Goal: Task Accomplishment & Management: Manage account settings

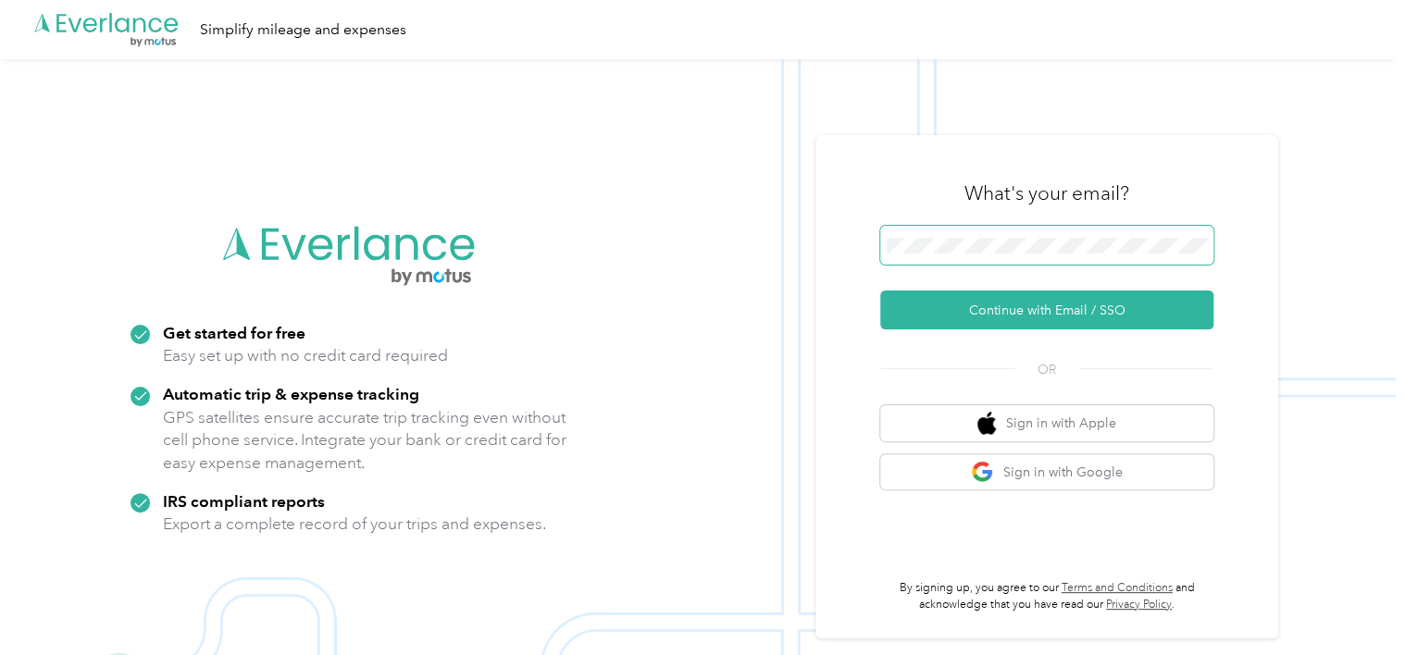
click at [990, 236] on span at bounding box center [1046, 245] width 333 height 39
click at [987, 255] on span at bounding box center [1046, 245] width 333 height 39
click at [916, 234] on span at bounding box center [1046, 245] width 333 height 39
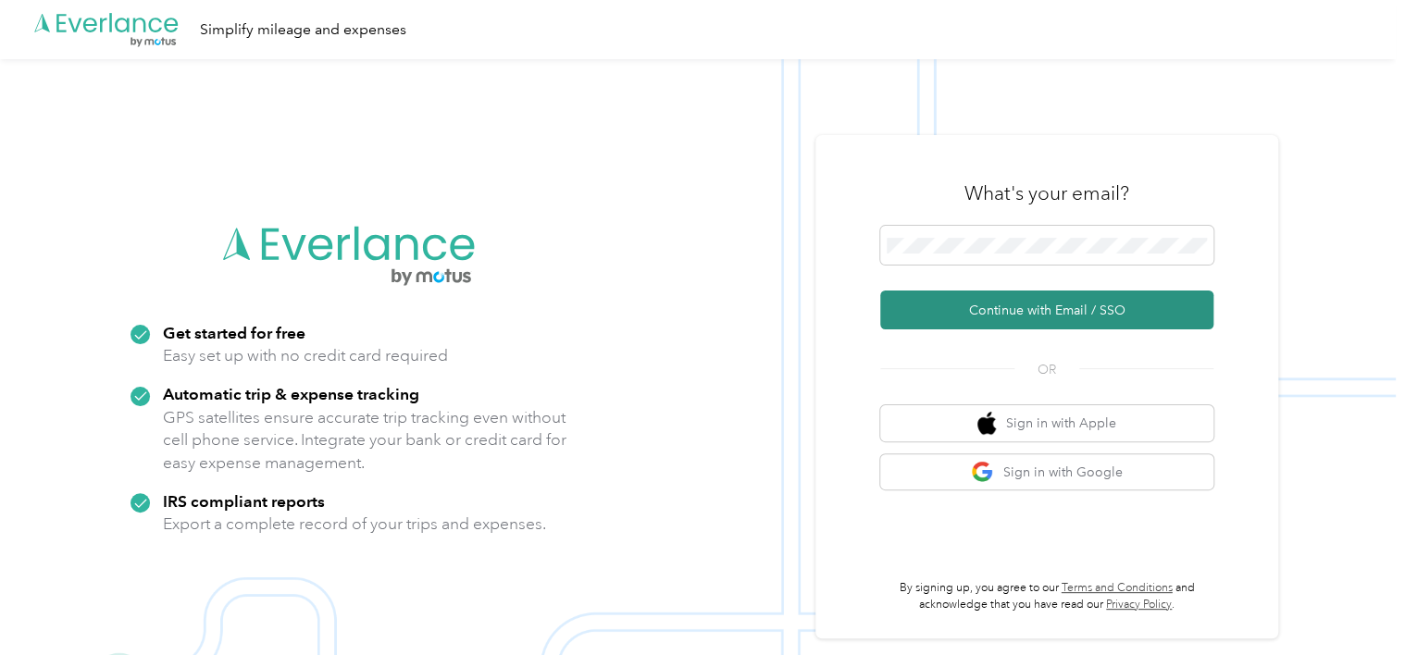
click at [999, 306] on button "Continue with Email / SSO" at bounding box center [1046, 310] width 333 height 39
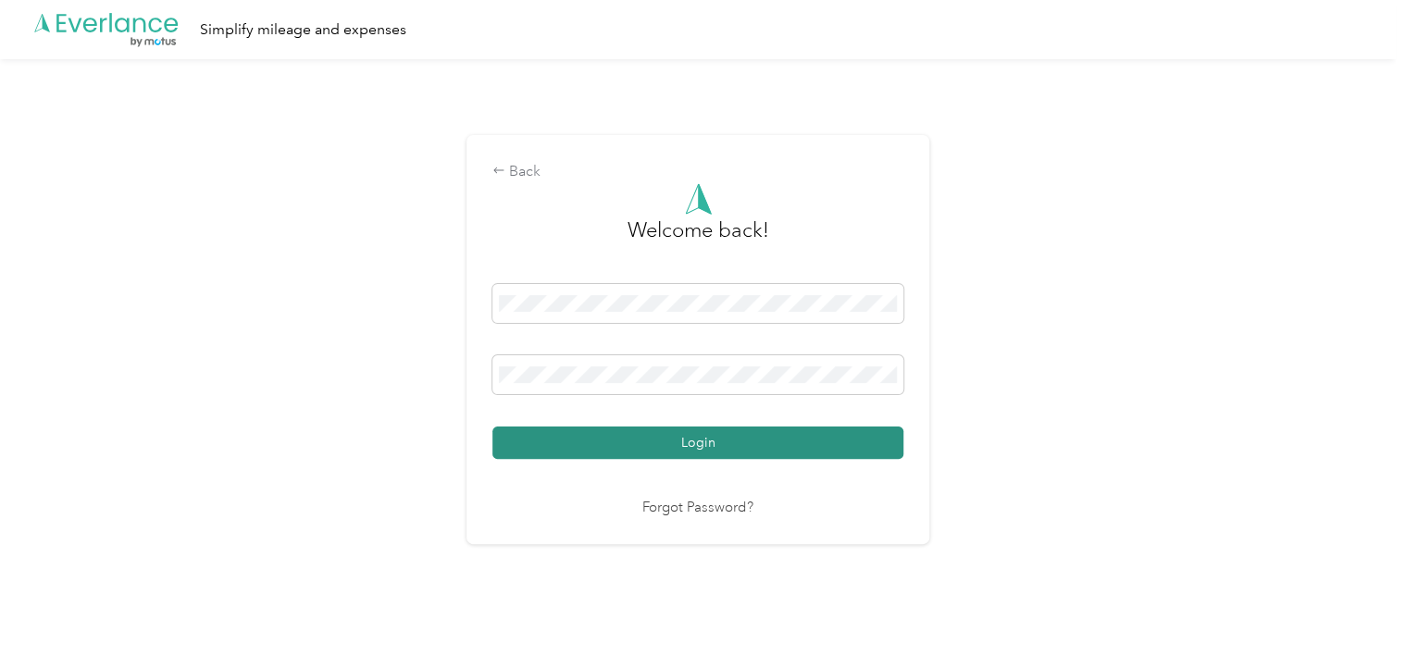
click at [730, 452] on button "Login" at bounding box center [698, 443] width 411 height 32
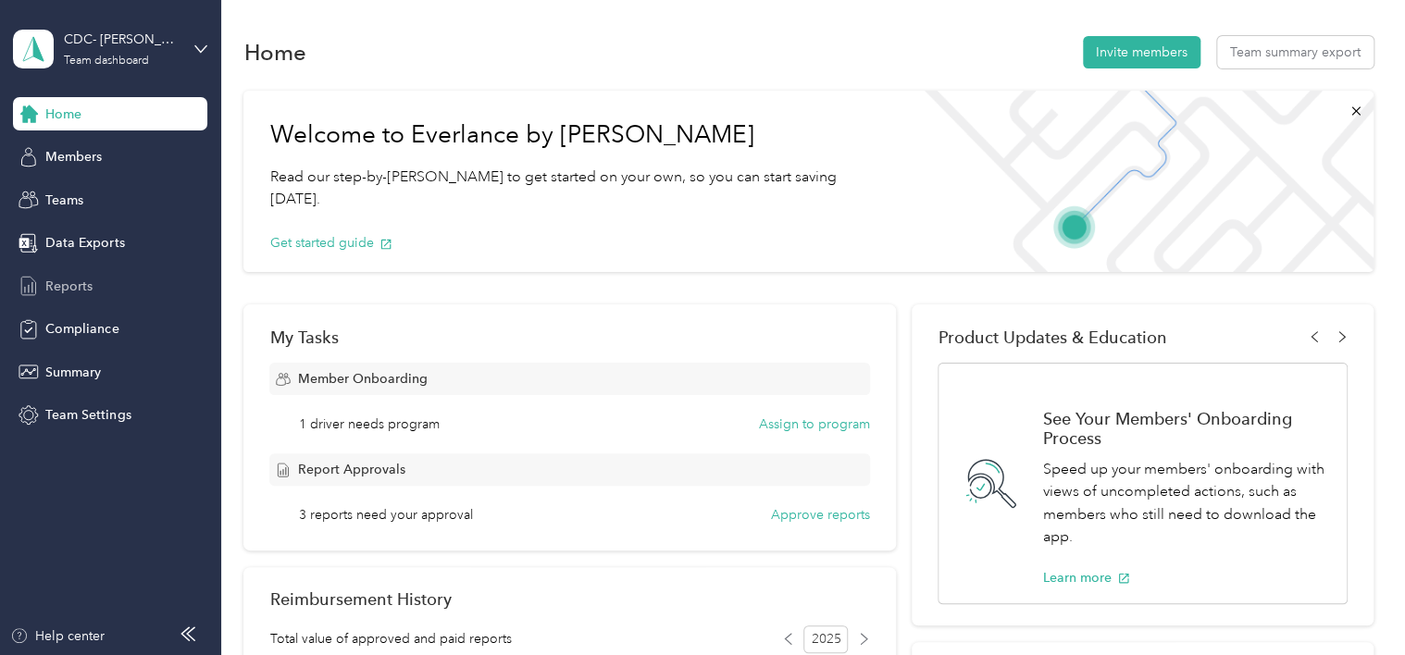
click at [81, 288] on span "Reports" at bounding box center [68, 286] width 47 height 19
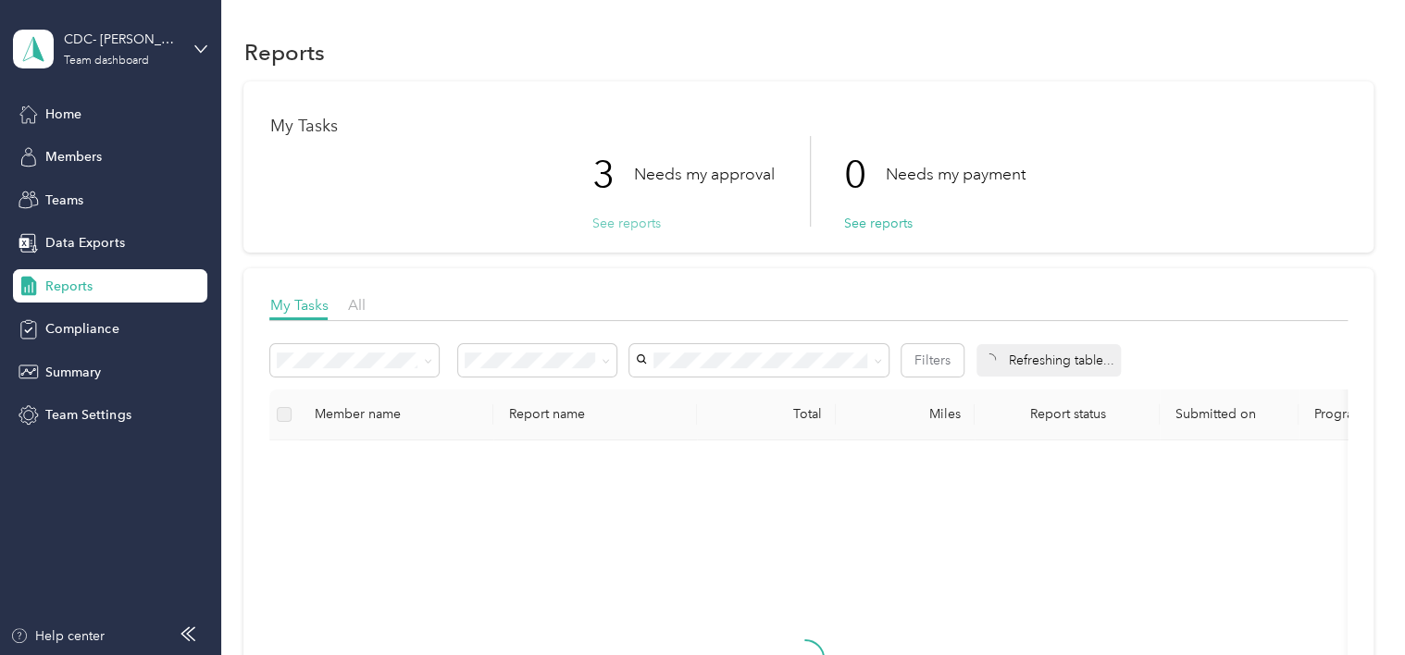
click at [617, 219] on button "See reports" at bounding box center [626, 223] width 69 height 19
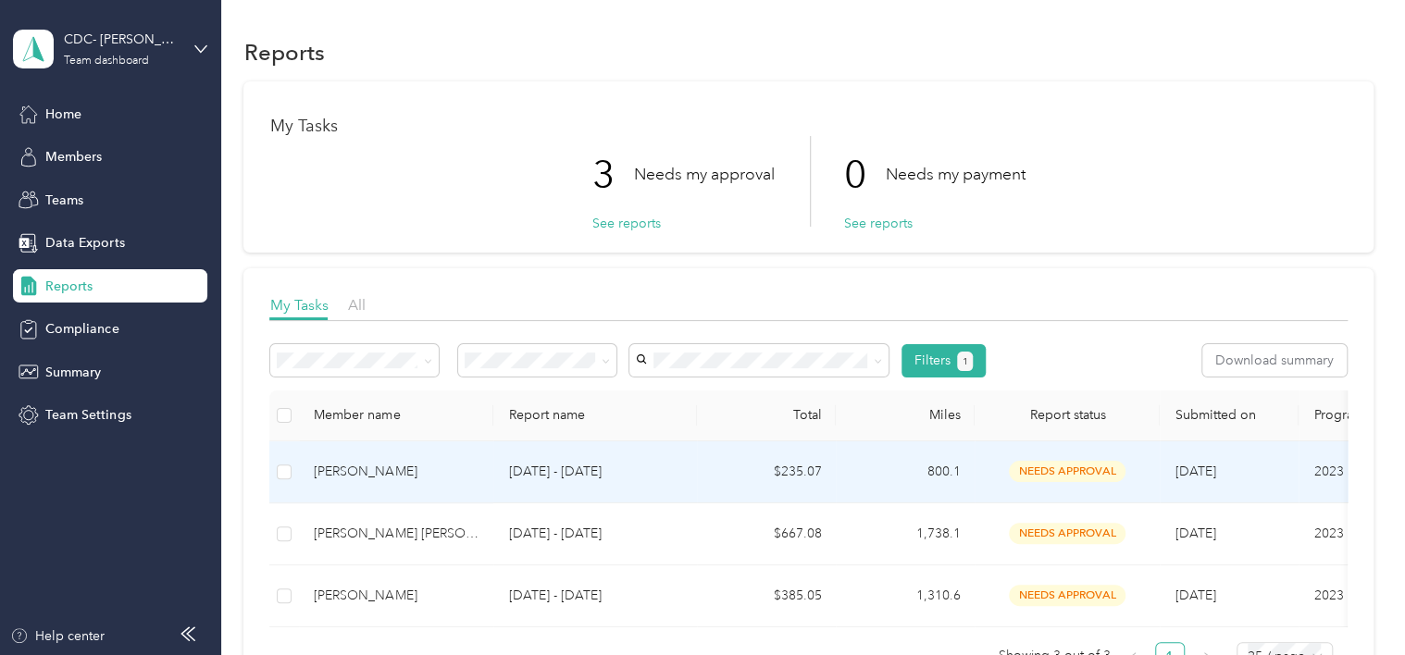
click at [374, 473] on div "[PERSON_NAME]" at bounding box center [396, 472] width 165 height 20
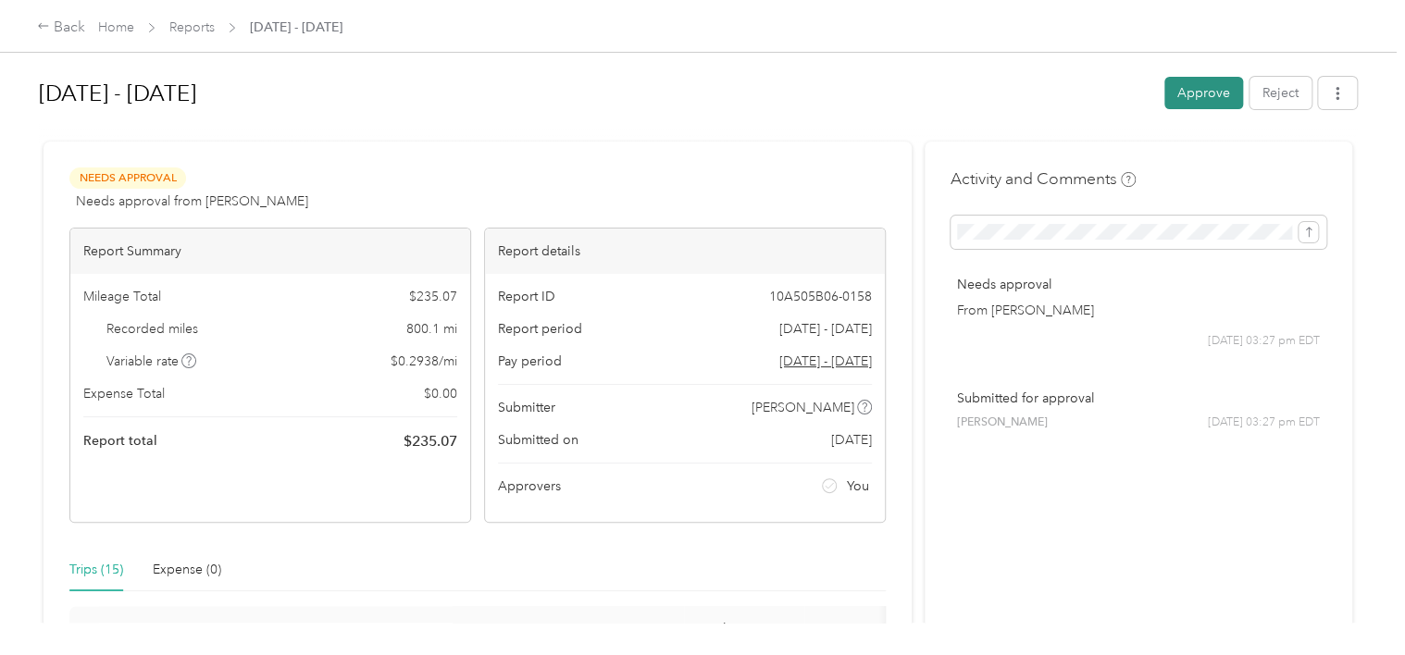
click at [1192, 98] on button "Approve" at bounding box center [1204, 93] width 79 height 32
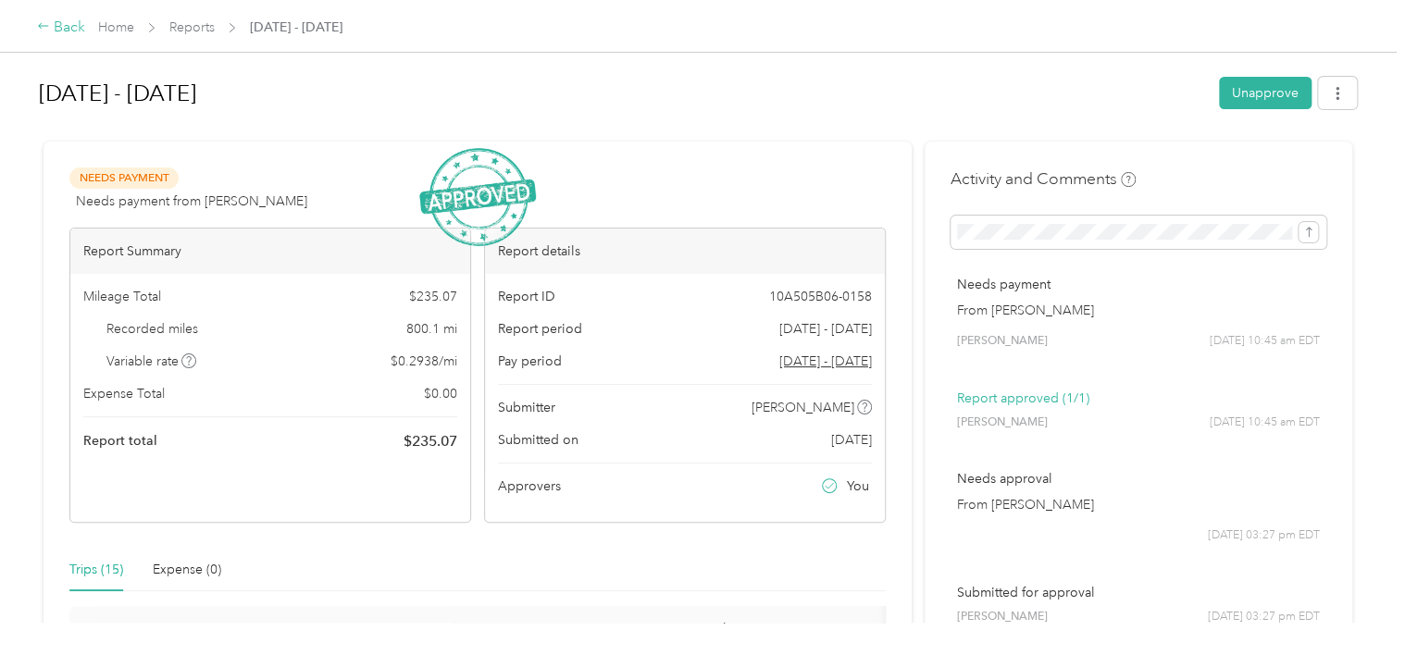
click at [73, 30] on div "Back" at bounding box center [61, 28] width 48 height 22
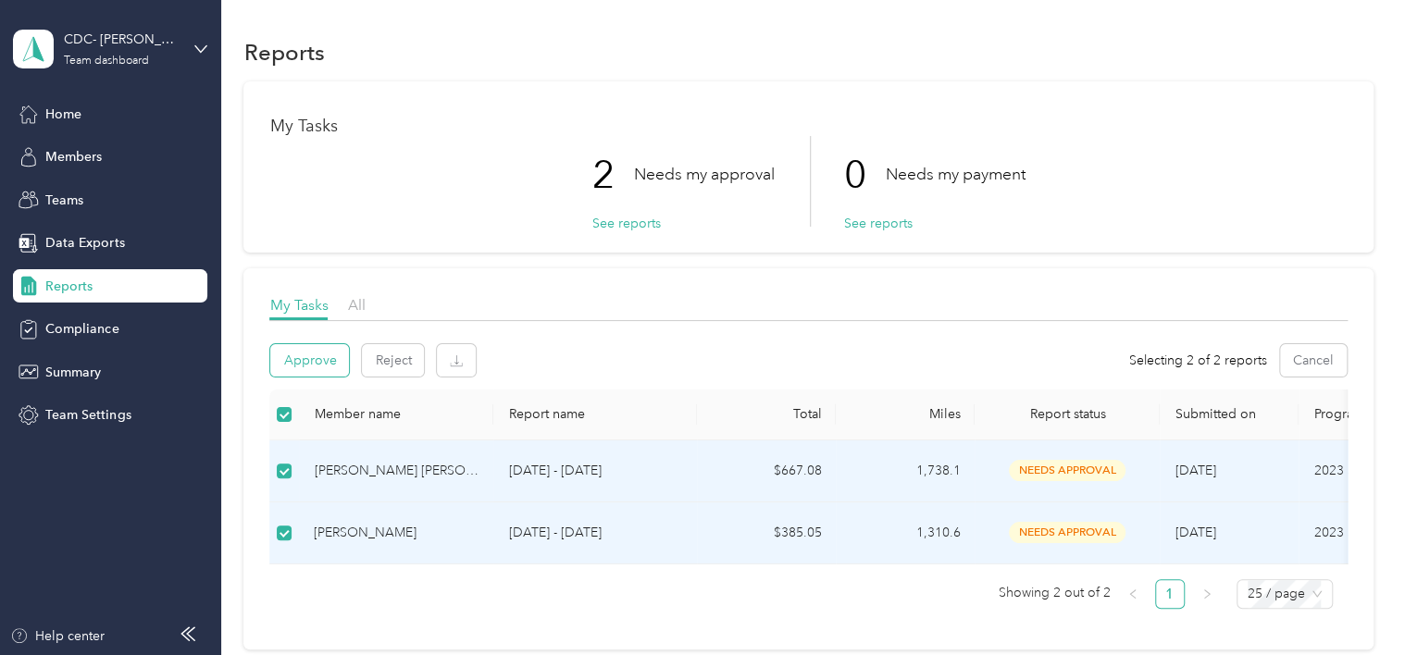
click at [325, 356] on button "Approve" at bounding box center [309, 360] width 79 height 32
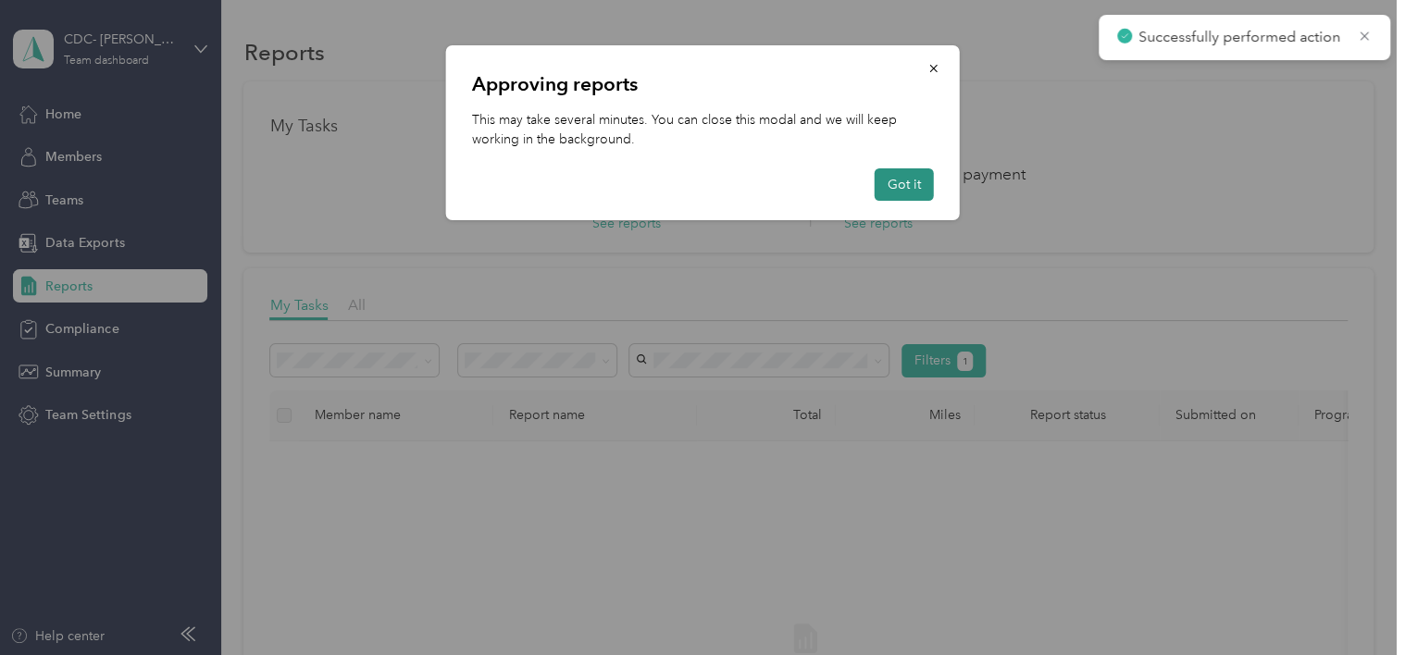
click at [905, 185] on button "Got it" at bounding box center [904, 184] width 59 height 32
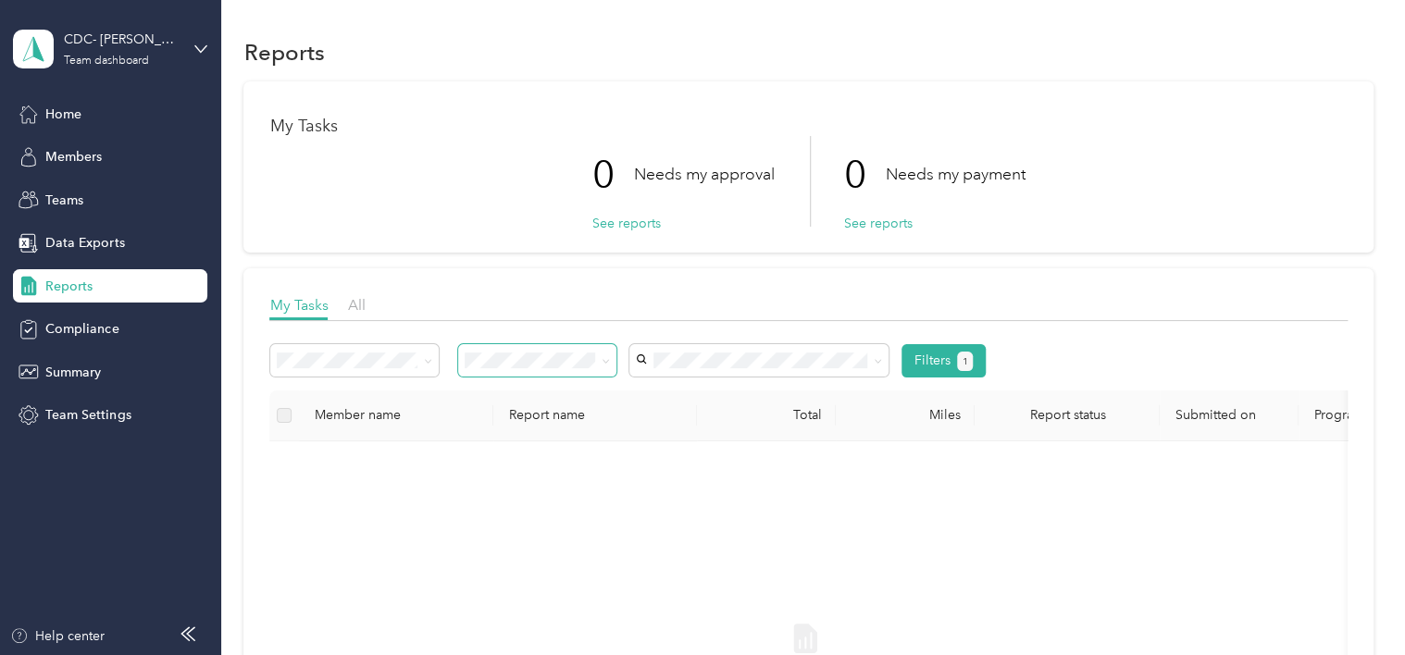
click at [604, 357] on icon at bounding box center [606, 361] width 8 height 8
click at [512, 513] on li "Approved by me" at bounding box center [538, 510] width 158 height 32
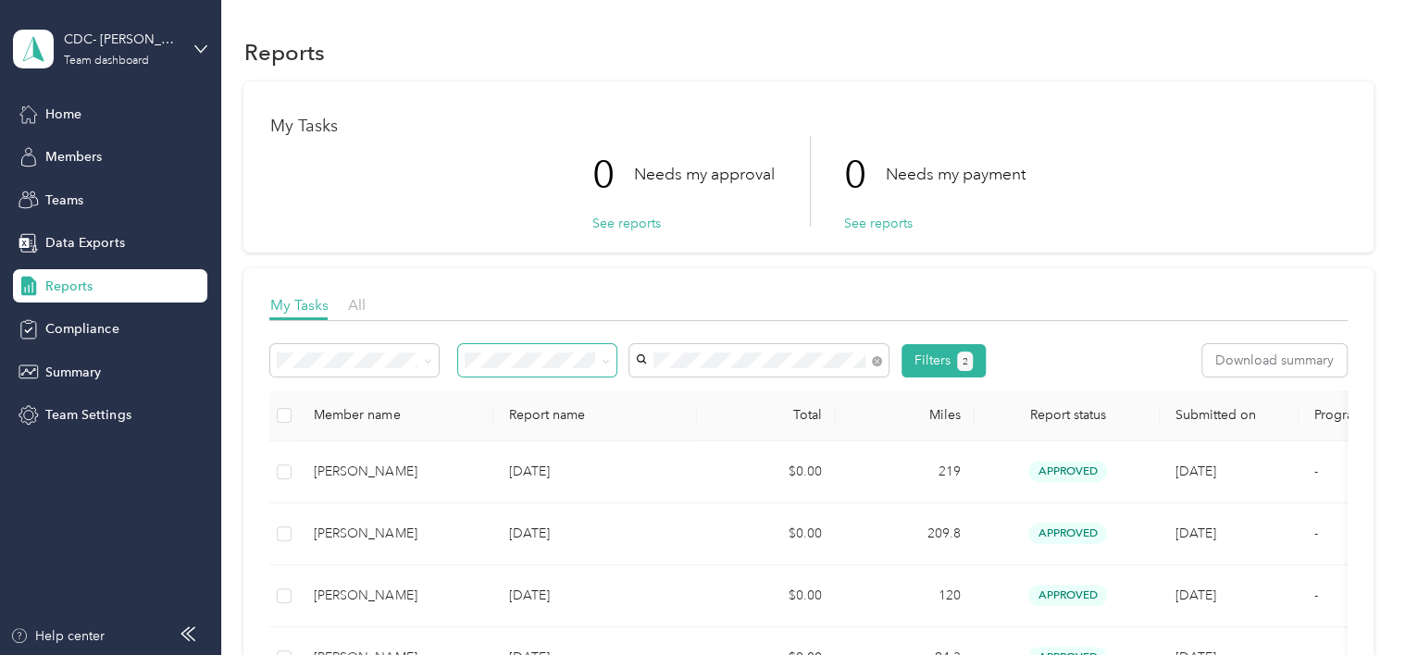
click at [717, 457] on div "[PERSON_NAME]" at bounding box center [758, 455] width 233 height 19
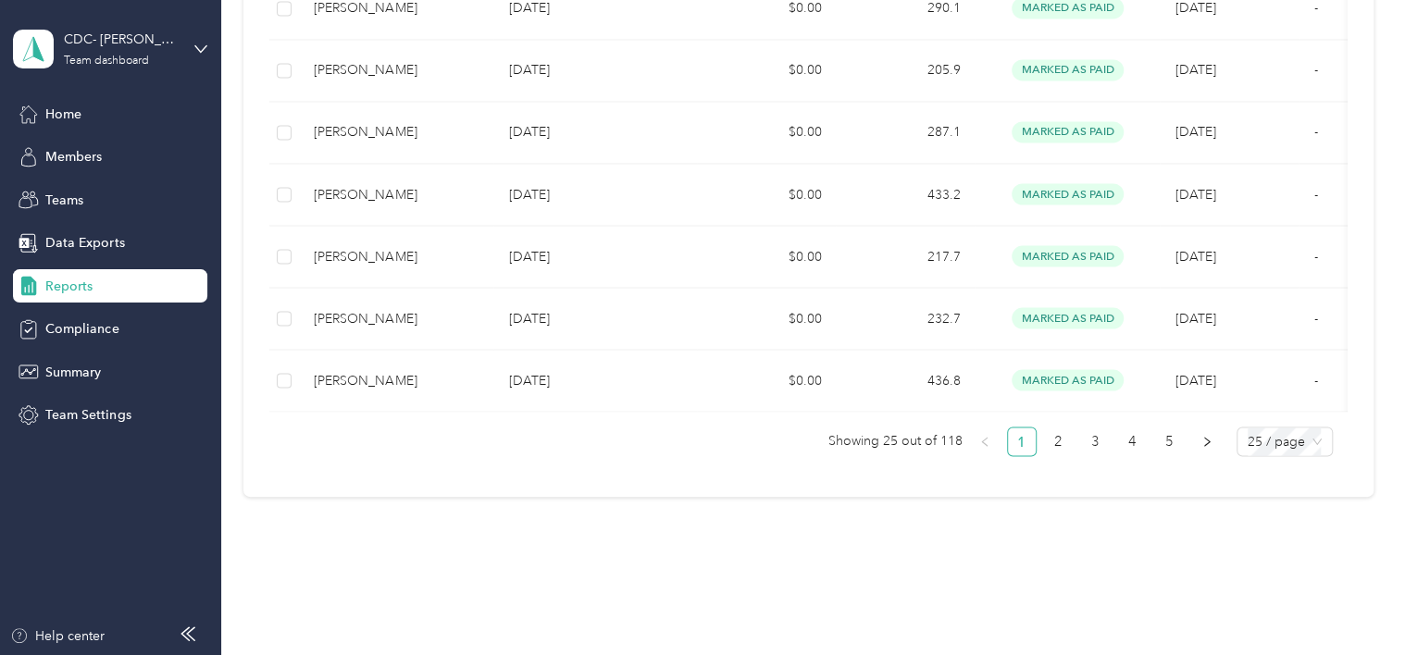
scroll to position [1622, 0]
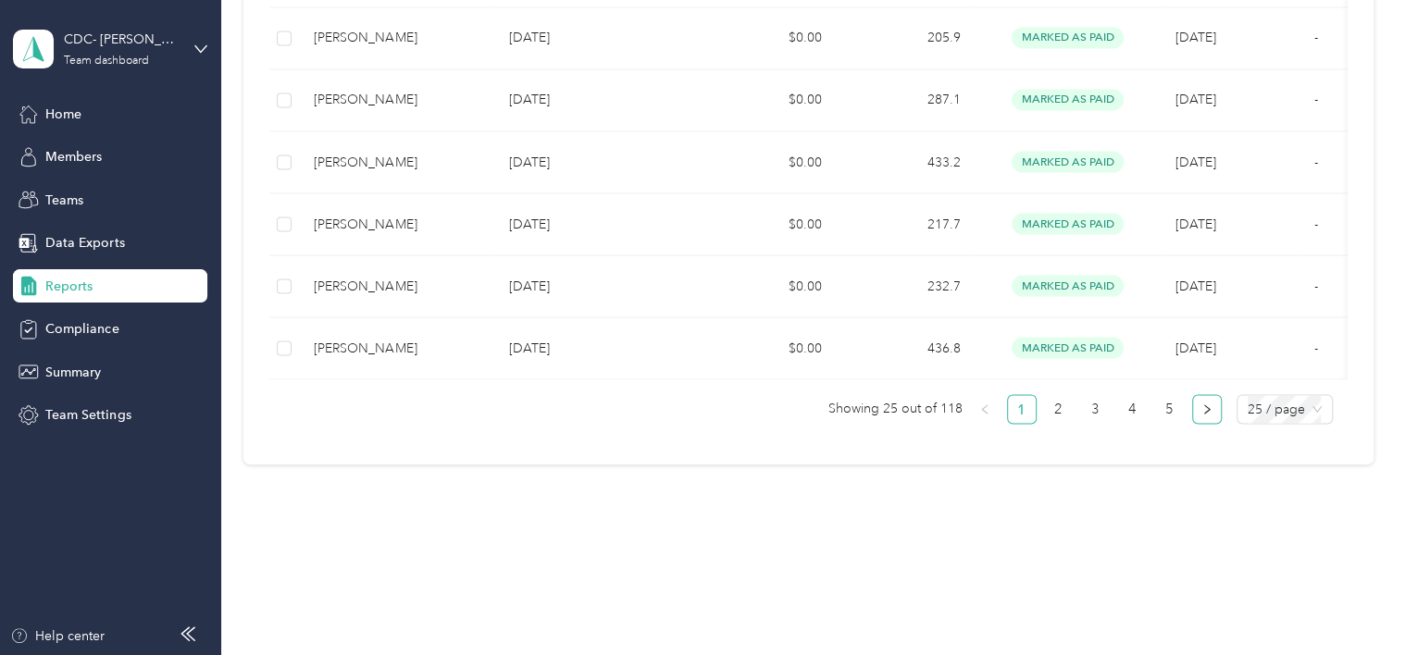
click at [1204, 407] on icon "right" at bounding box center [1207, 409] width 6 height 9
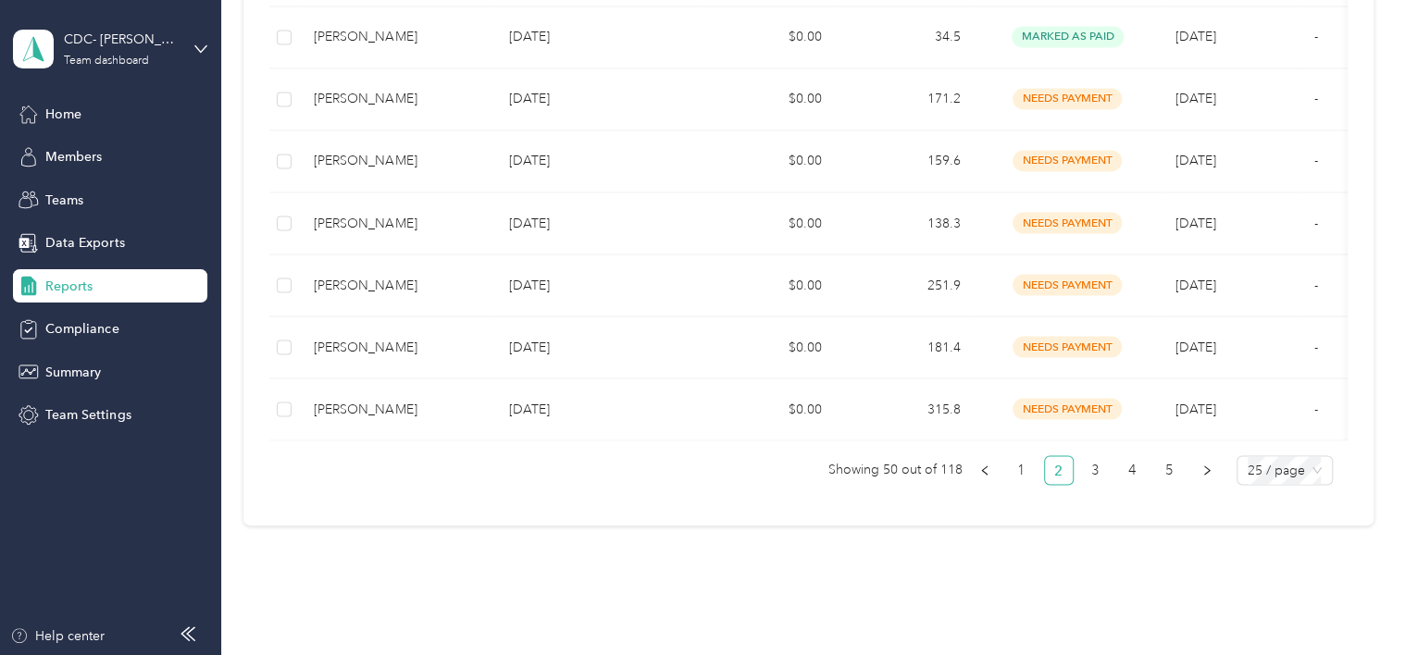
scroll to position [1622, 0]
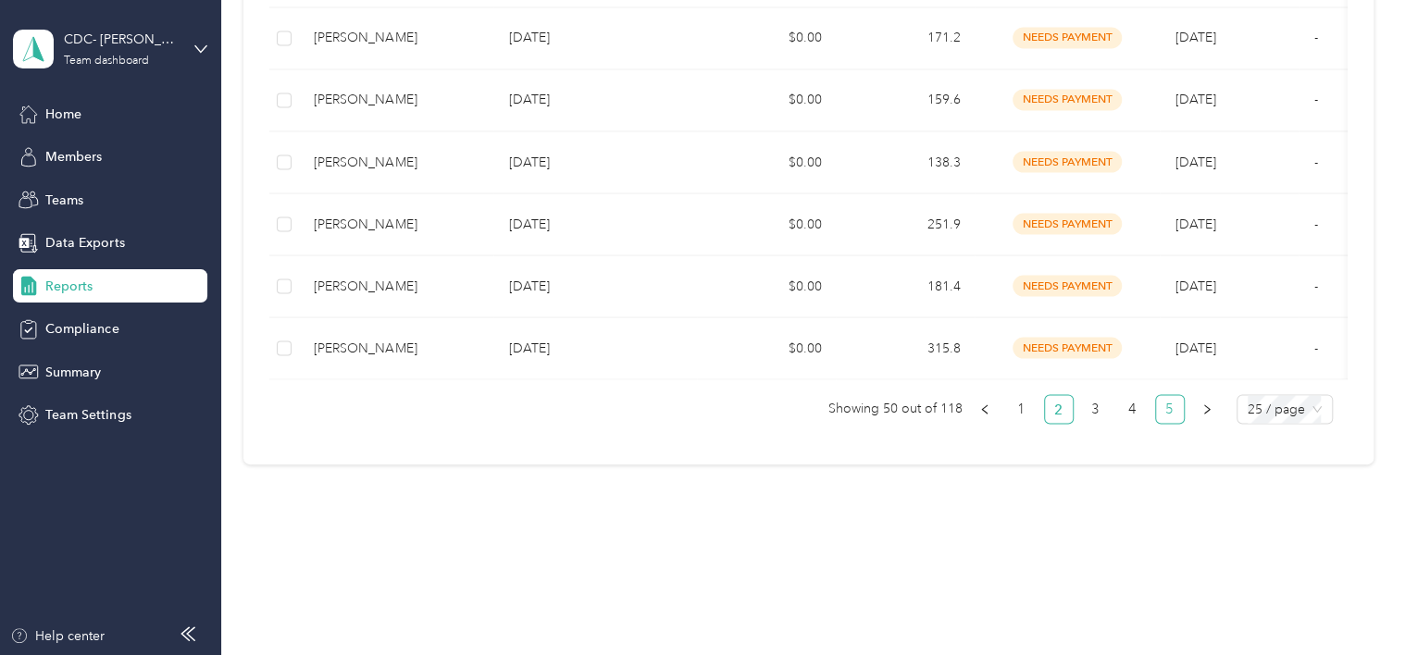
click at [1167, 412] on link "5" at bounding box center [1170, 409] width 28 height 28
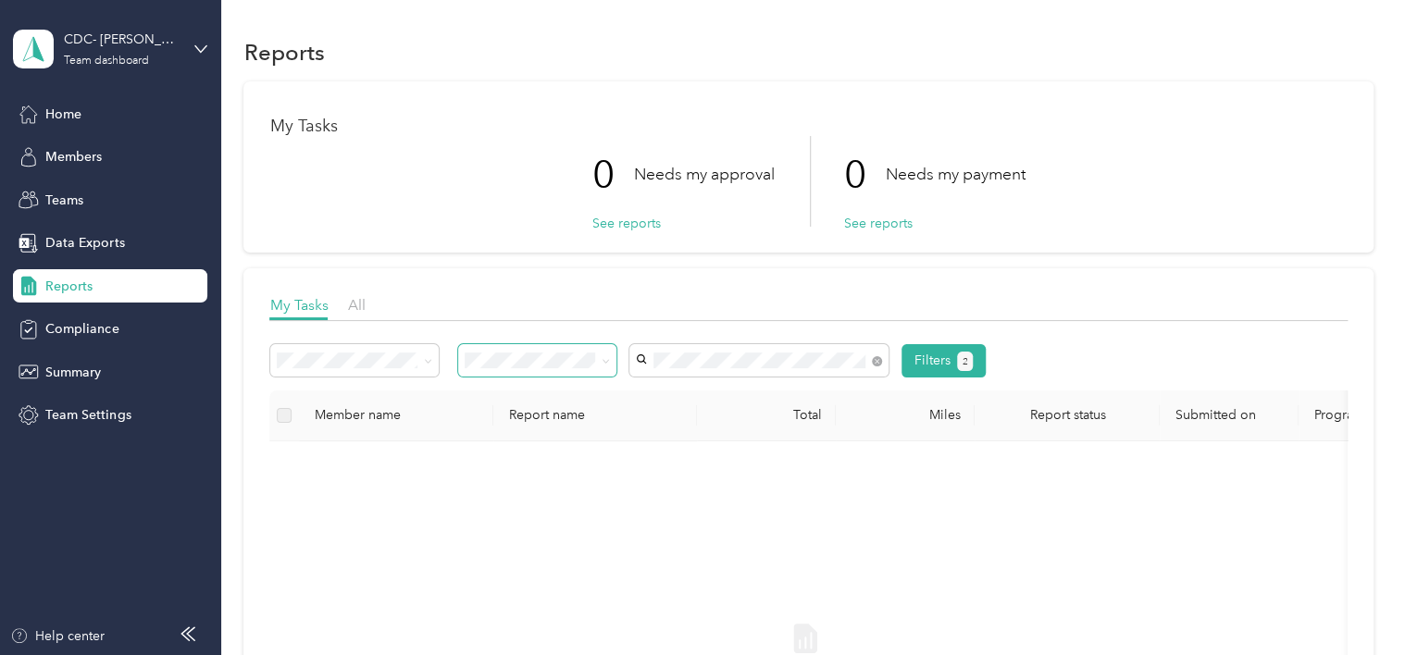
click at [709, 389] on span "[PERSON_NAME]" at bounding box center [693, 394] width 103 height 16
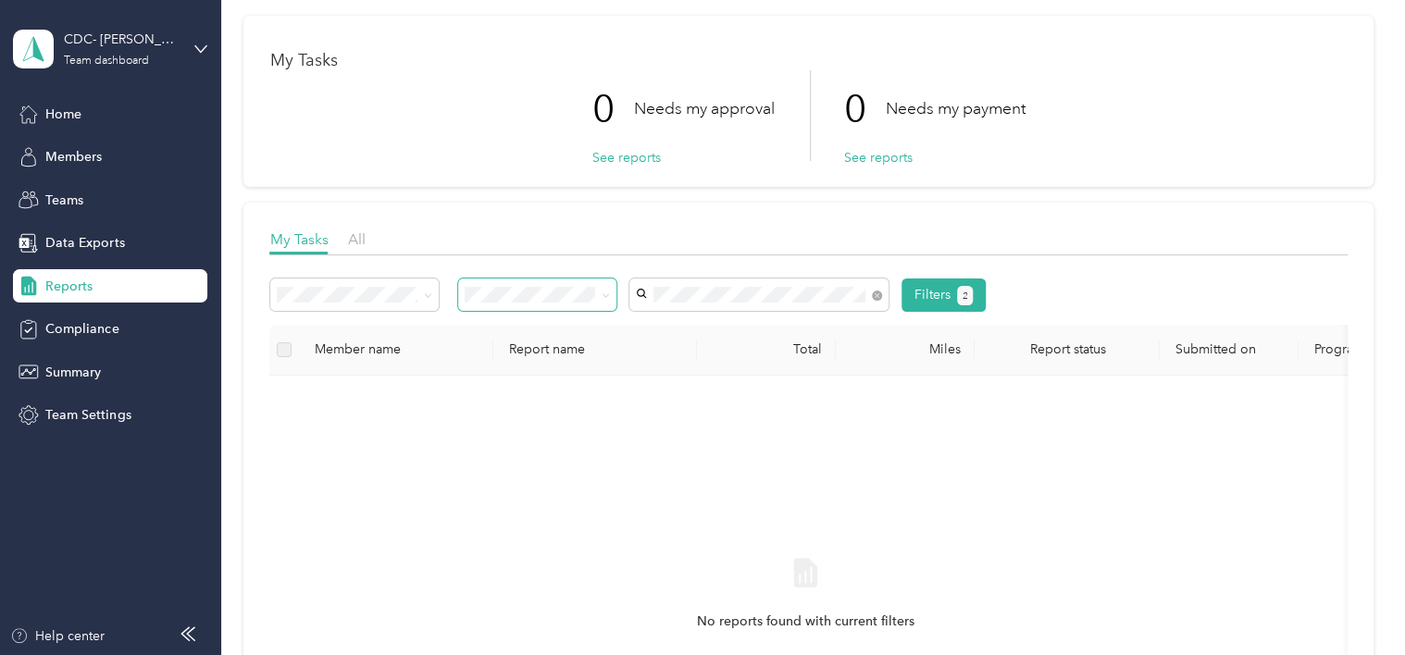
scroll to position [93, 0]
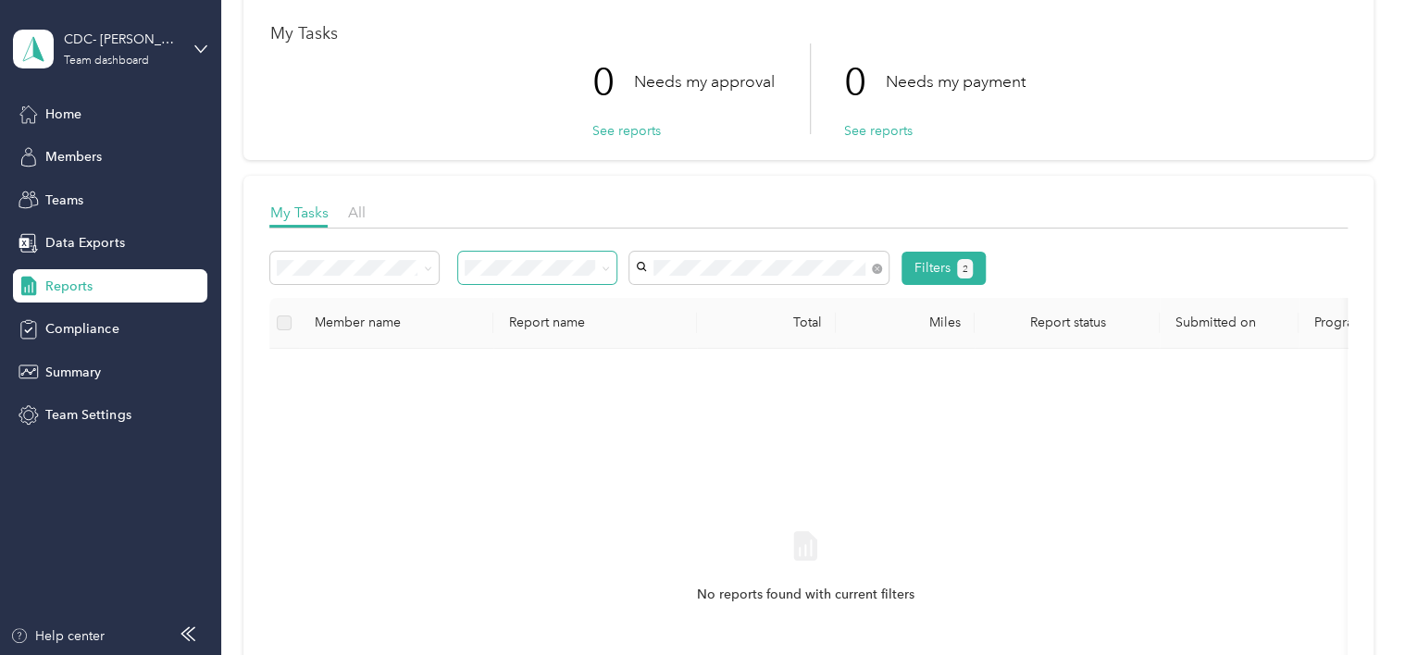
click at [604, 268] on icon at bounding box center [606, 269] width 8 height 8
click at [560, 337] on li "Needs my approval" at bounding box center [538, 325] width 158 height 32
click at [605, 263] on span at bounding box center [606, 268] width 8 height 16
click at [607, 265] on icon at bounding box center [606, 269] width 8 height 8
click at [511, 305] on li "All" at bounding box center [538, 301] width 158 height 32
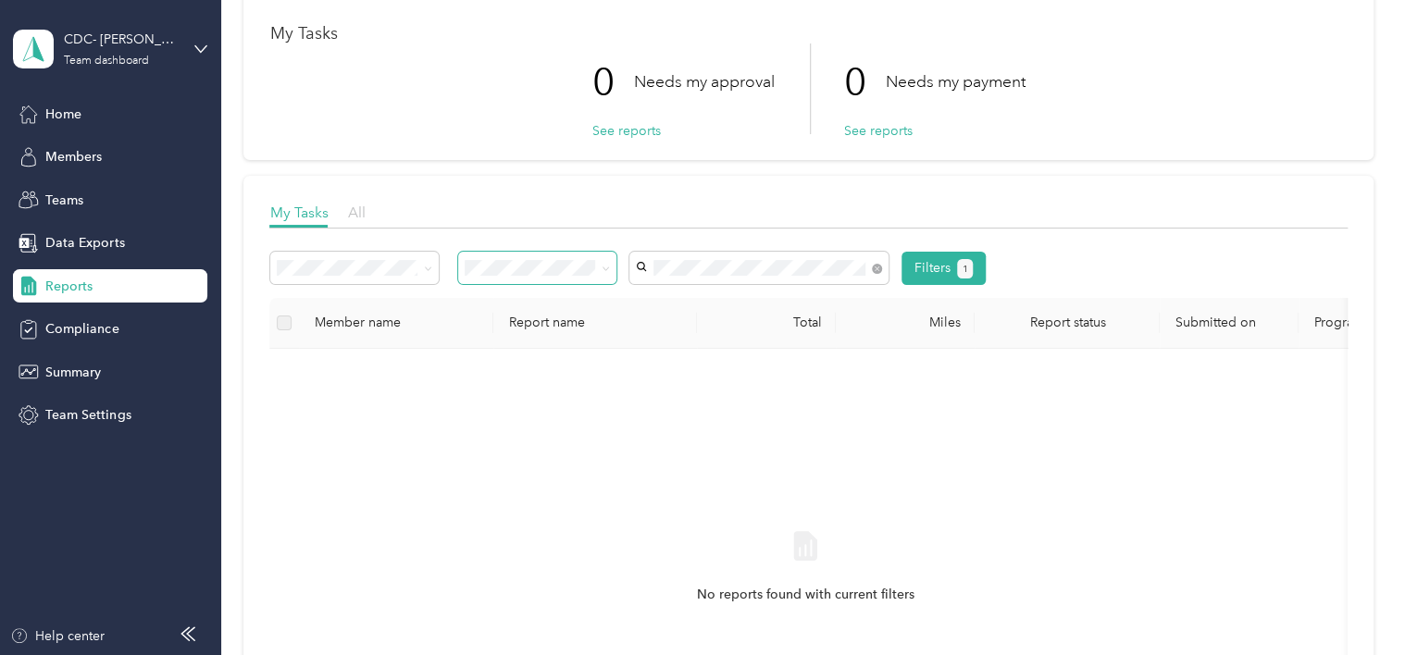
click at [357, 218] on span "All" at bounding box center [356, 213] width 18 height 18
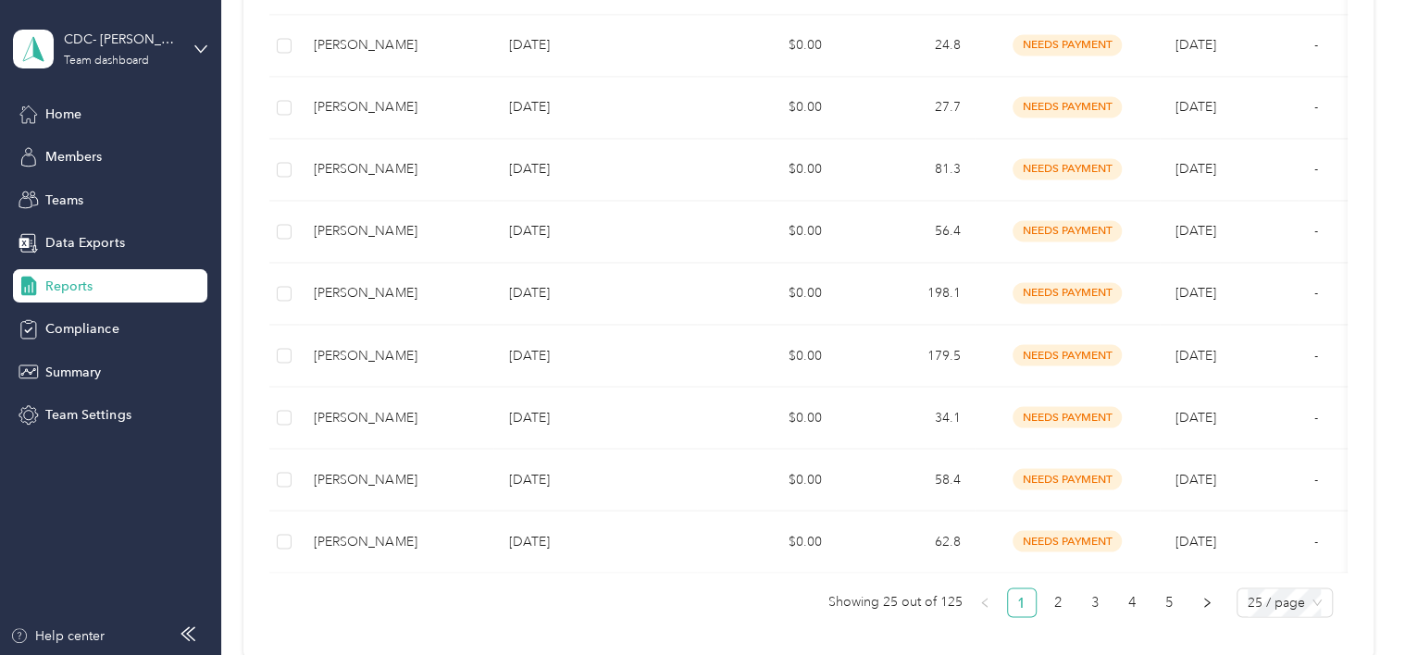
scroll to position [1622, 0]
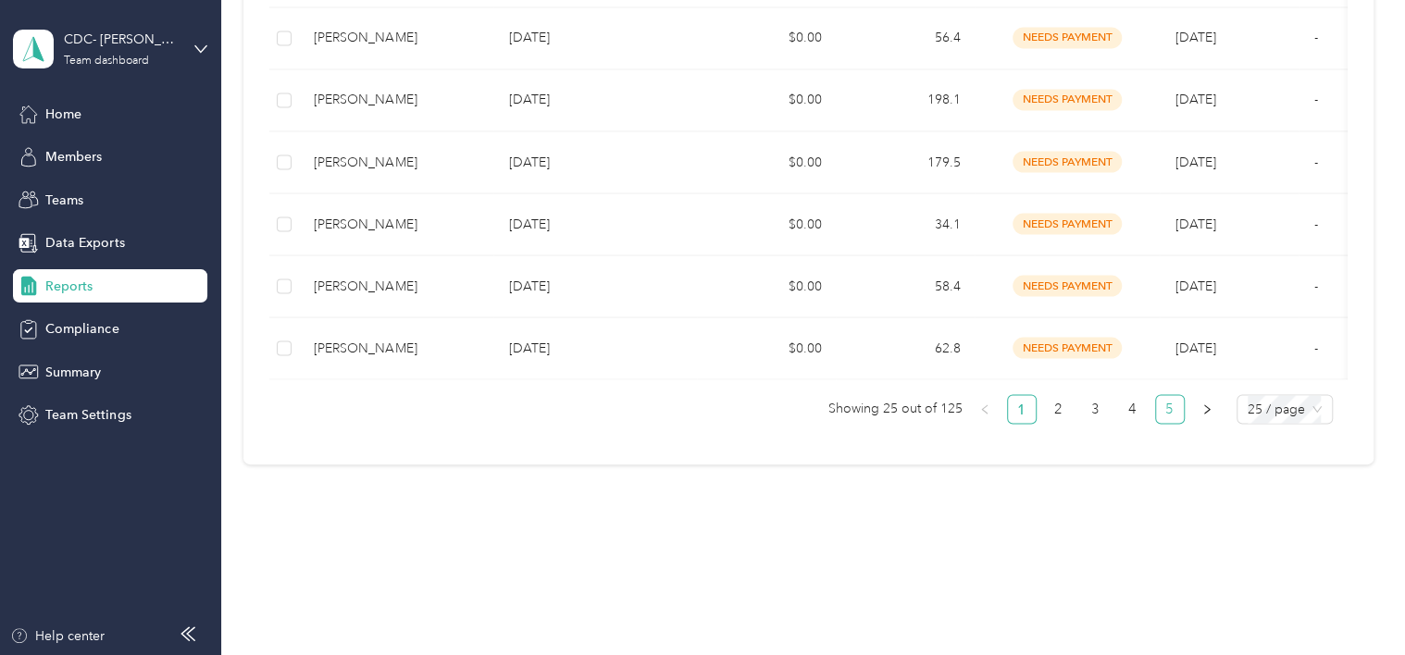
click at [1163, 415] on link "5" at bounding box center [1170, 409] width 28 height 28
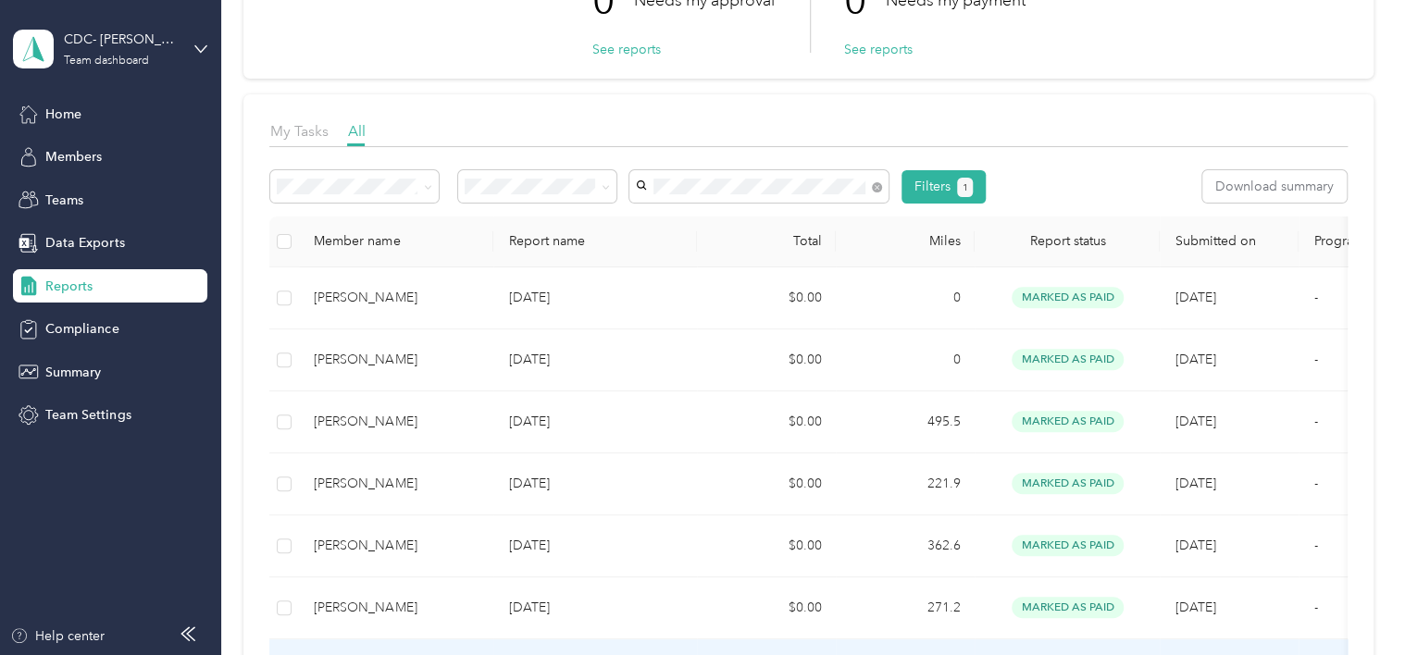
scroll to position [141, 0]
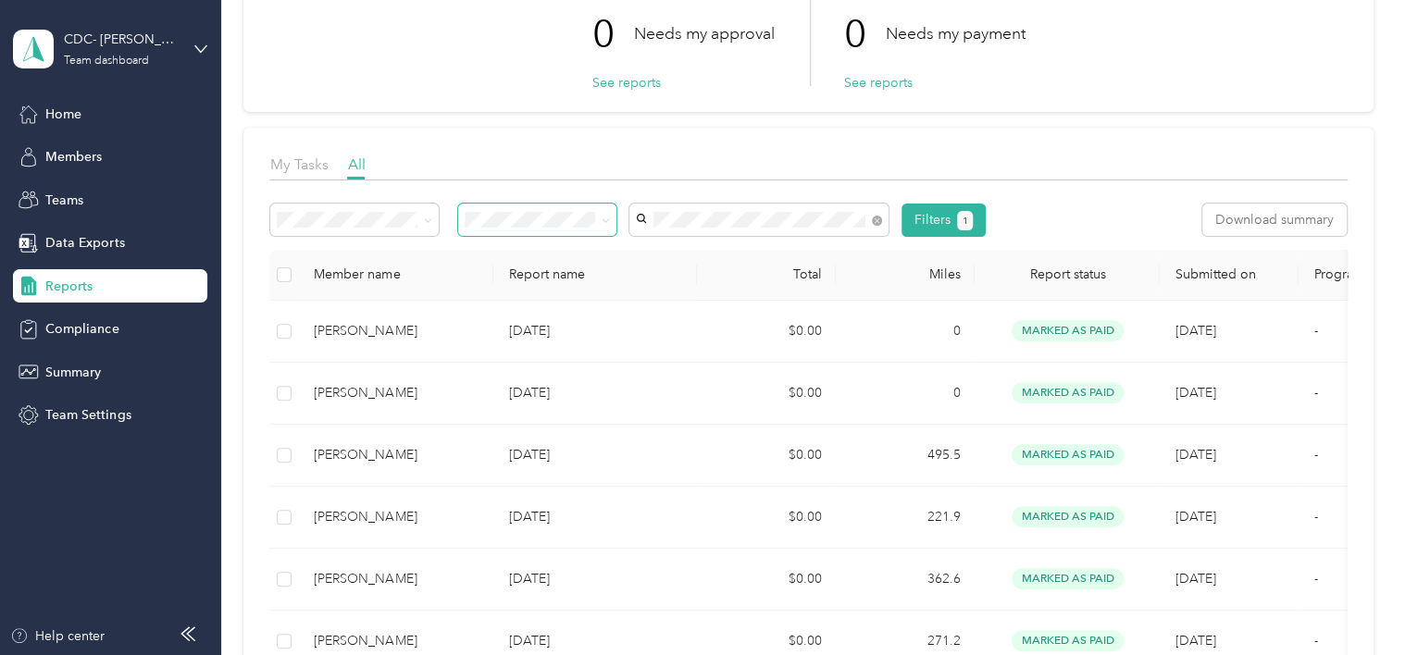
click at [607, 220] on icon at bounding box center [606, 221] width 8 height 8
click at [589, 186] on div at bounding box center [808, 186] width 1078 height 10
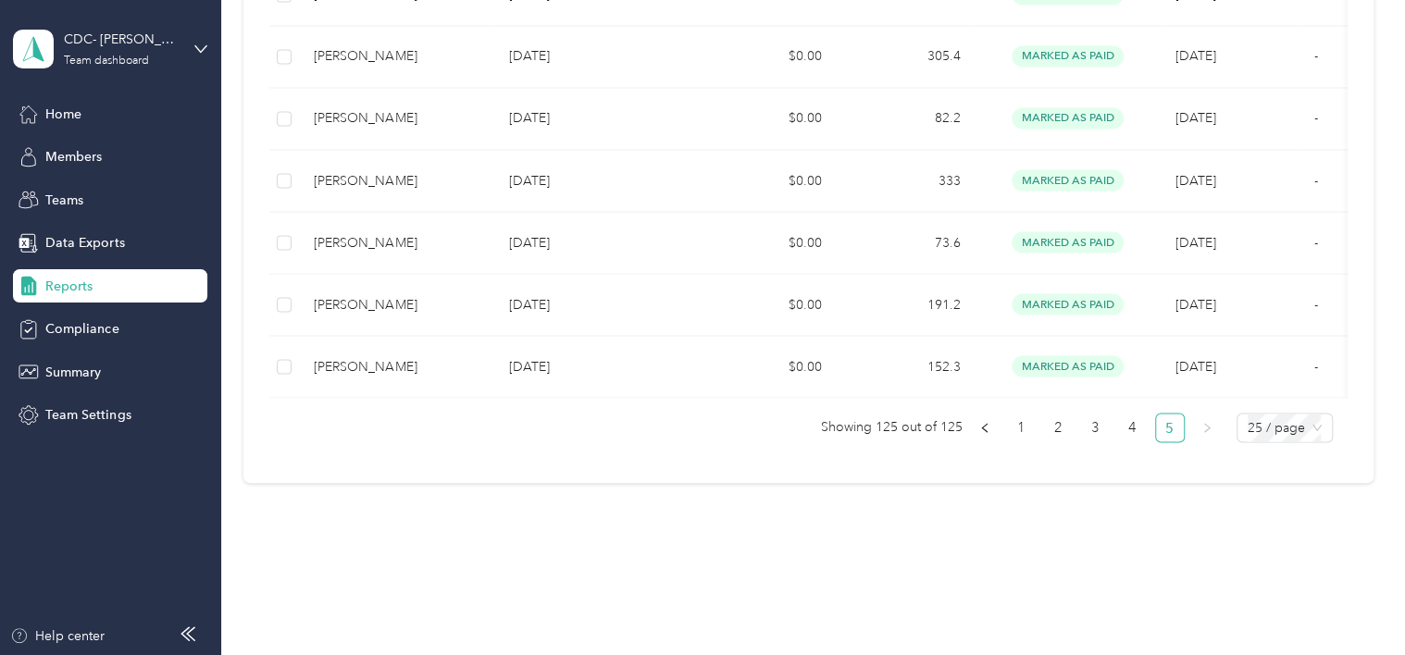
scroll to position [1622, 0]
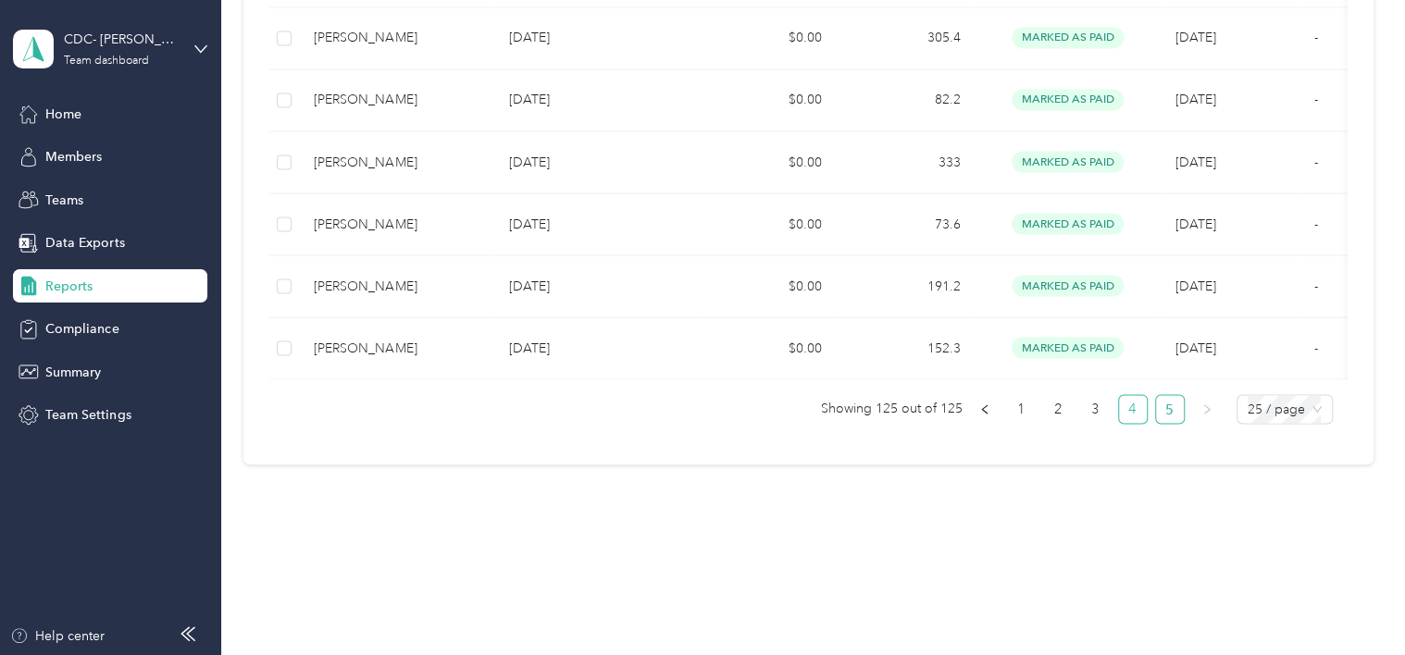
click at [1129, 412] on link "4" at bounding box center [1133, 409] width 28 height 28
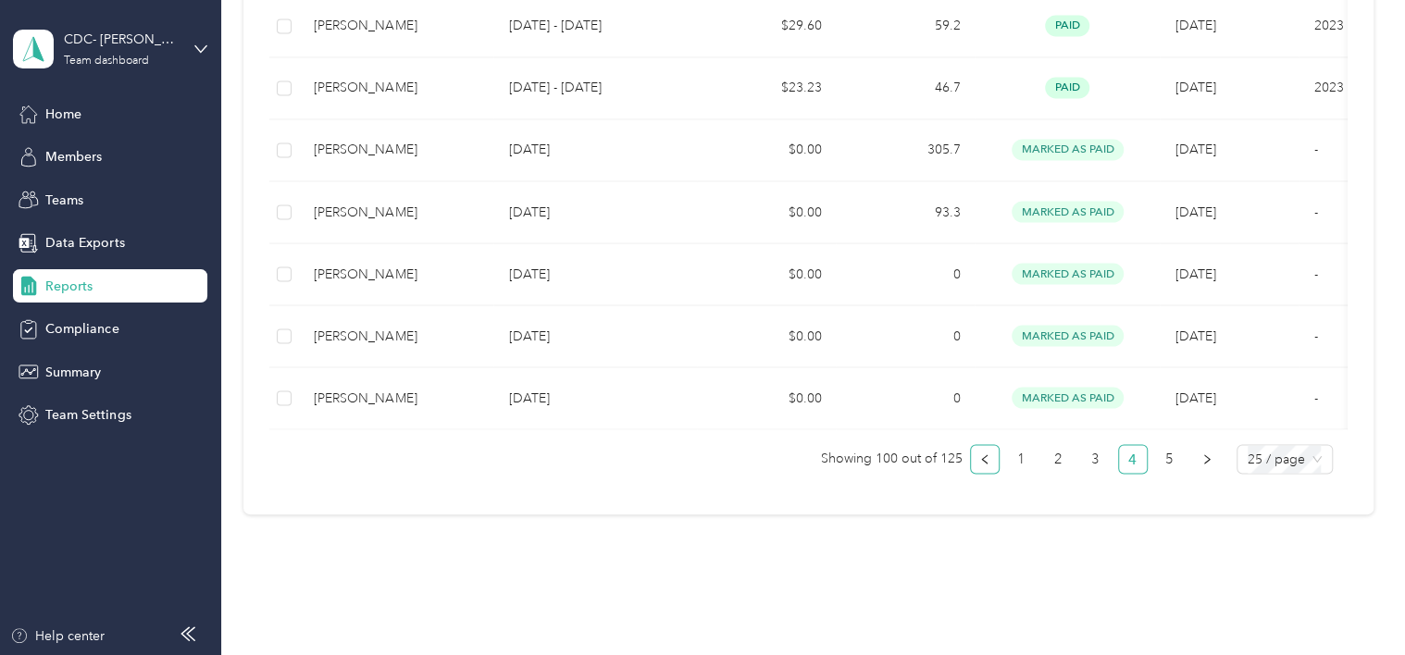
scroll to position [1622, 0]
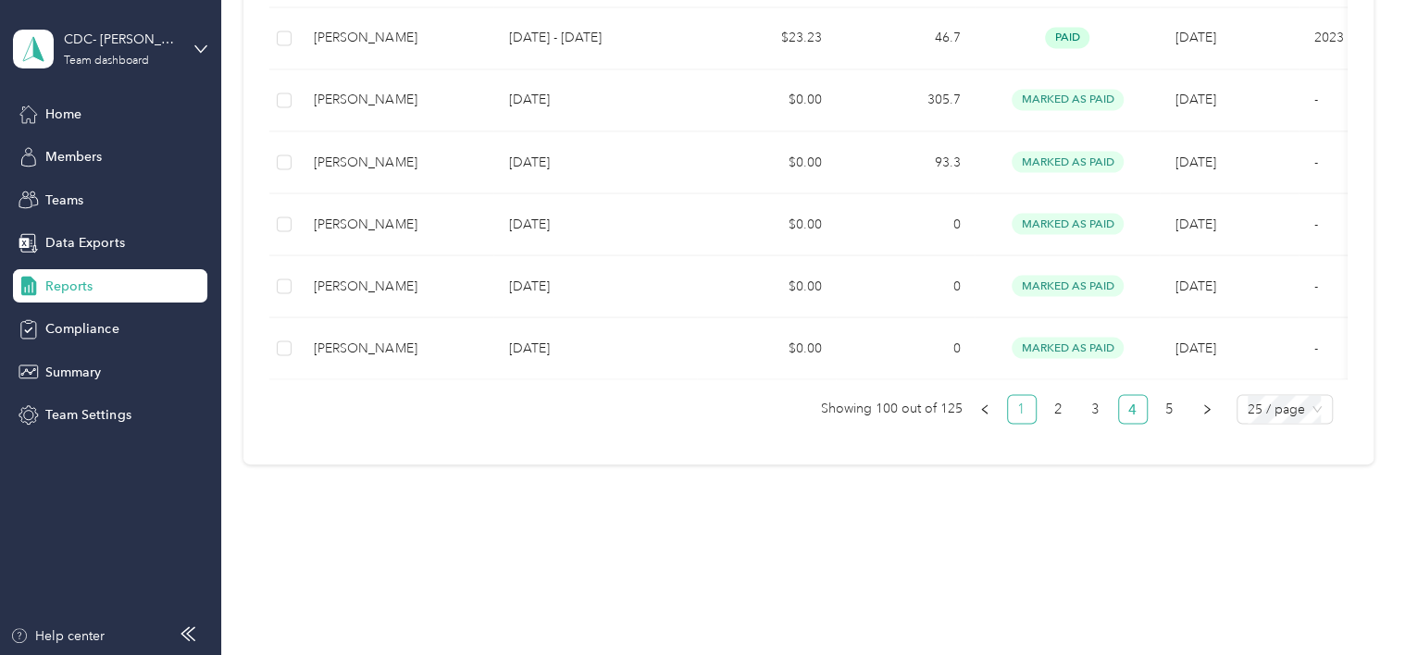
click at [1020, 405] on link "1" at bounding box center [1022, 409] width 28 height 28
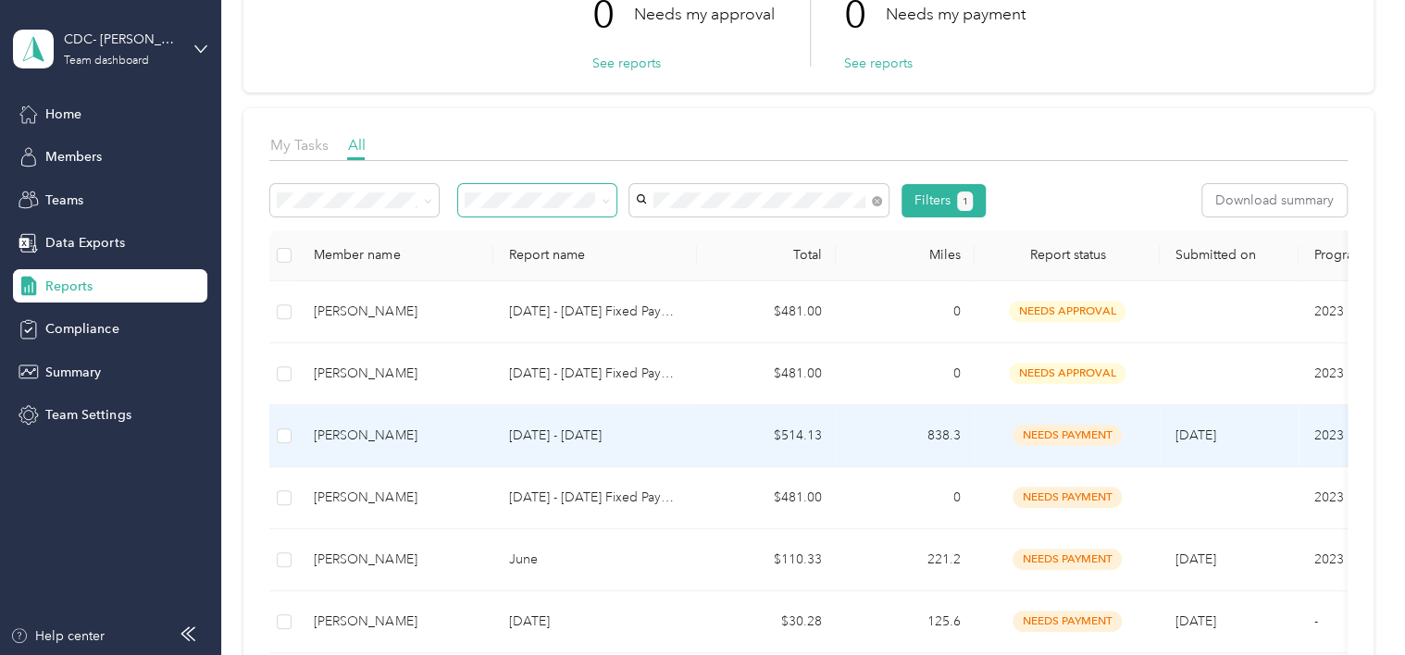
scroll to position [141, 0]
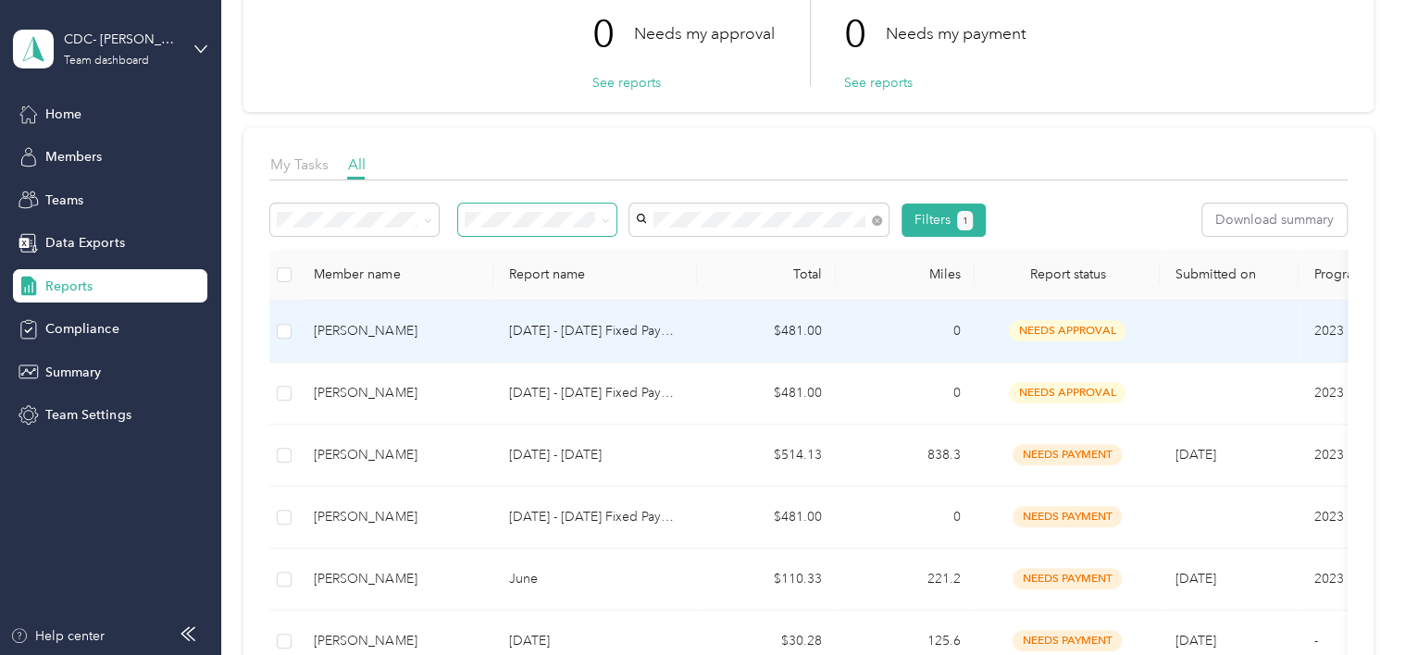
click at [632, 329] on p "[DATE] - [DATE] Fixed Payment" at bounding box center [595, 331] width 174 height 20
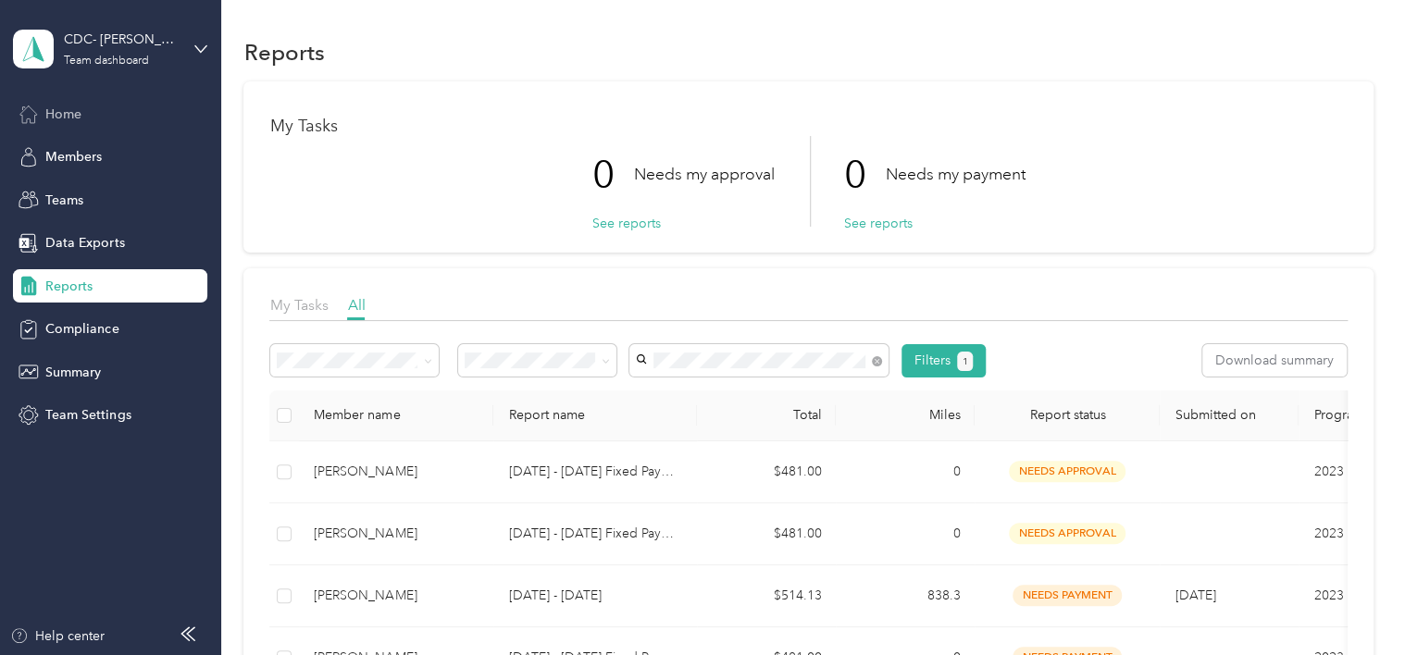
click at [76, 109] on span "Home" at bounding box center [63, 114] width 36 height 19
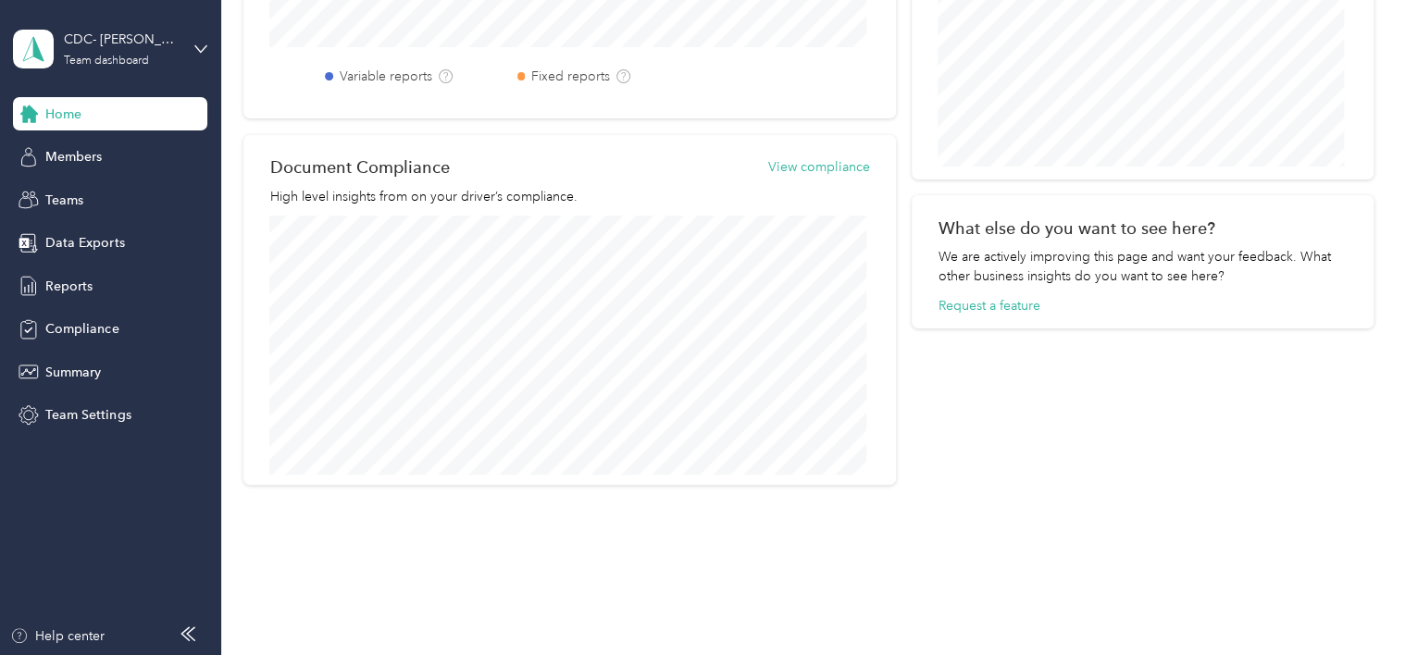
scroll to position [804, 0]
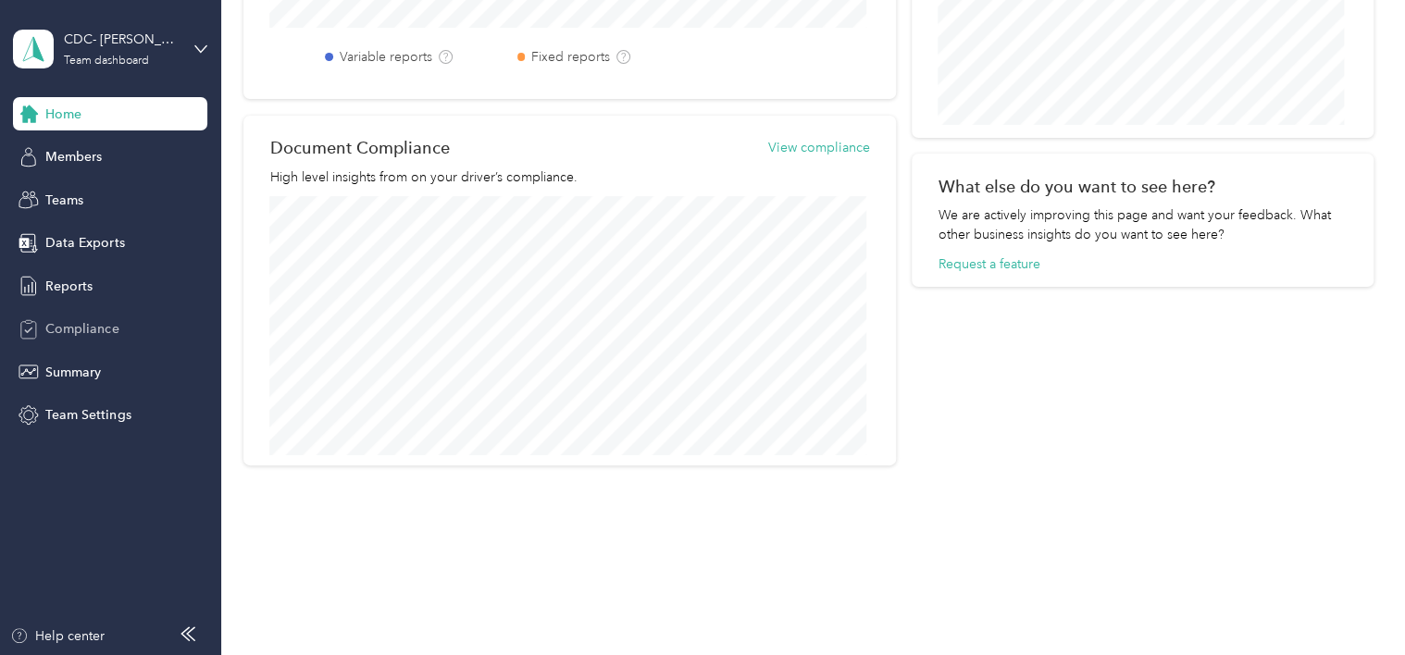
click at [67, 331] on span "Compliance" at bounding box center [81, 328] width 73 height 19
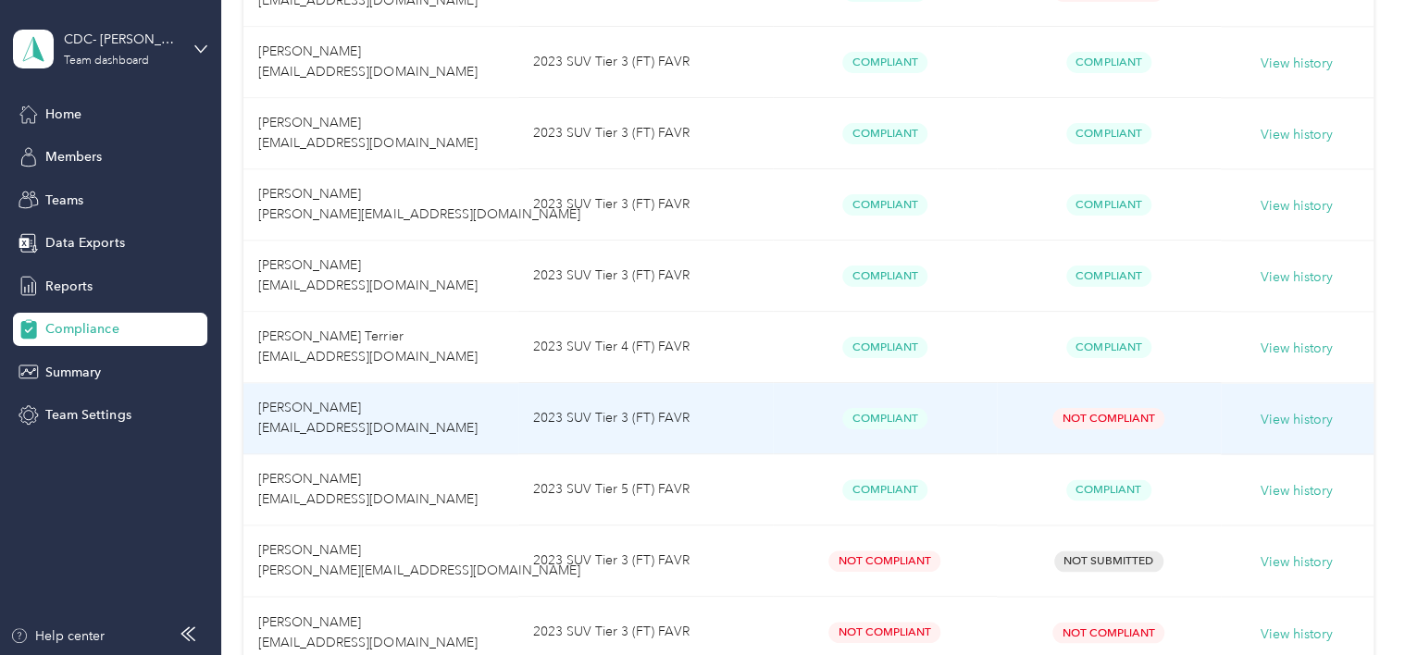
scroll to position [1129, 0]
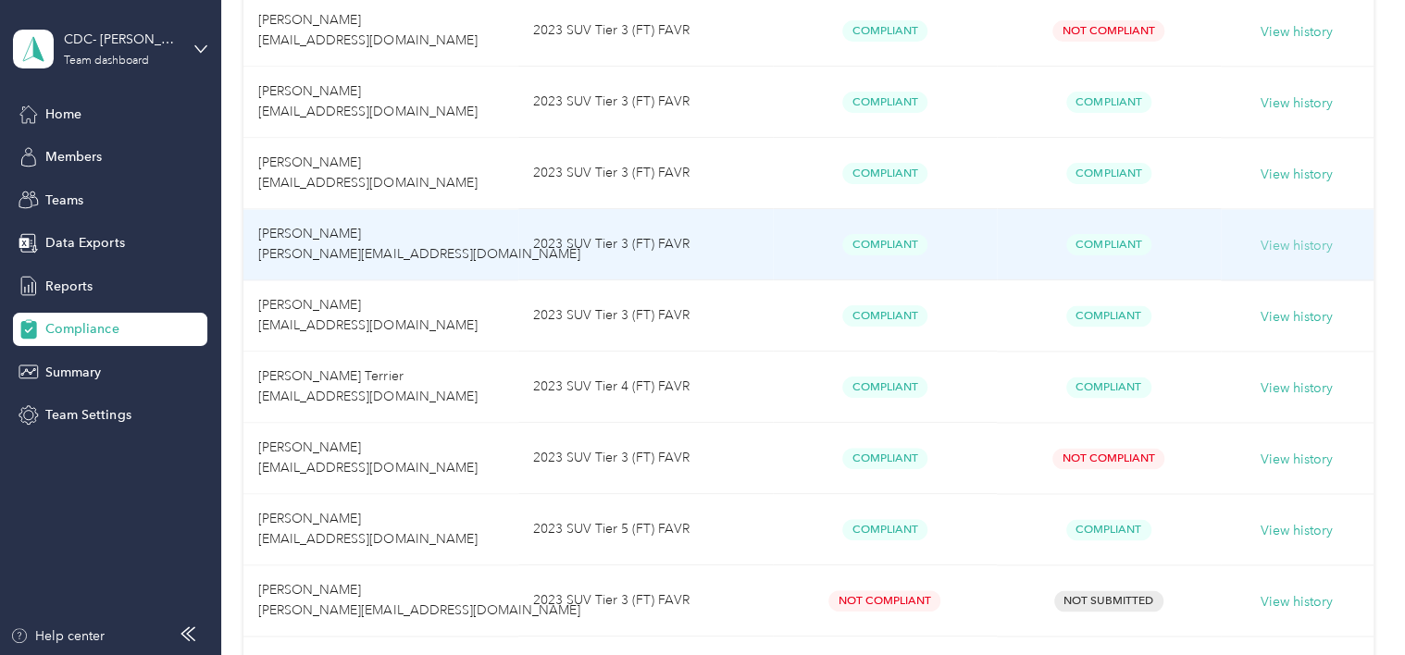
click at [1281, 244] on button "View history" at bounding box center [1297, 246] width 72 height 20
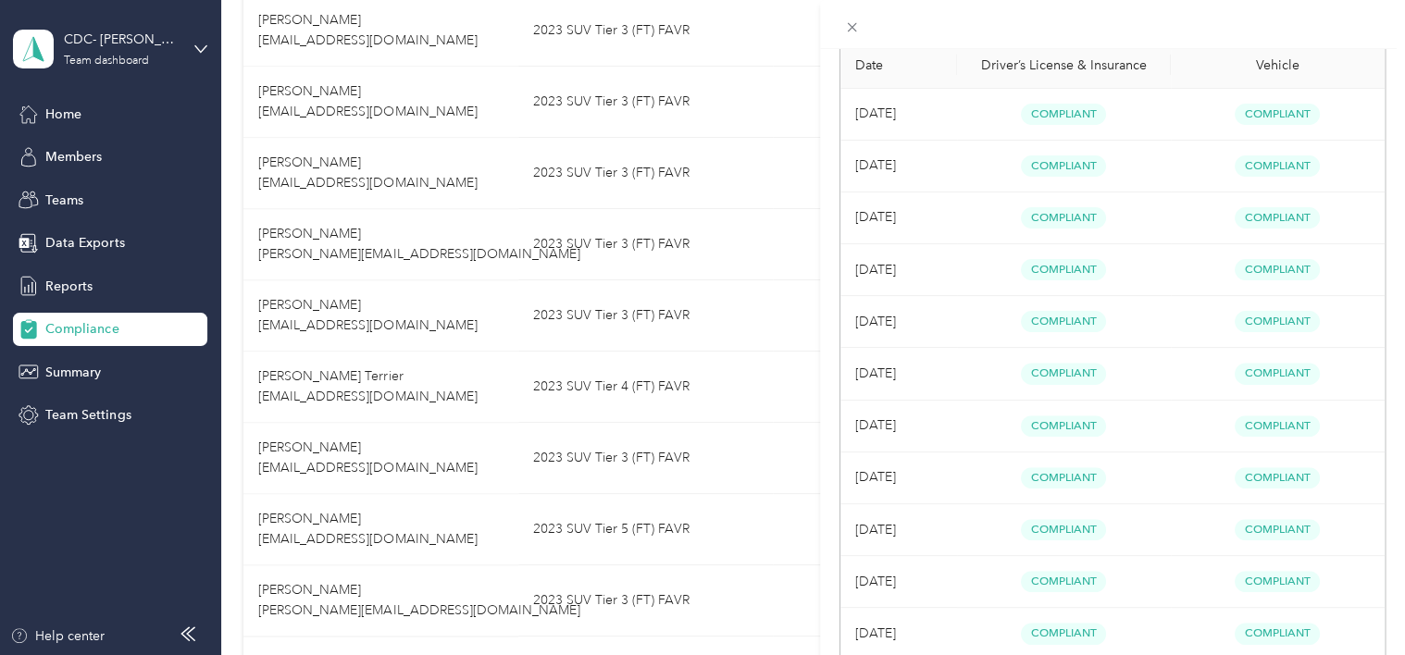
scroll to position [0, 0]
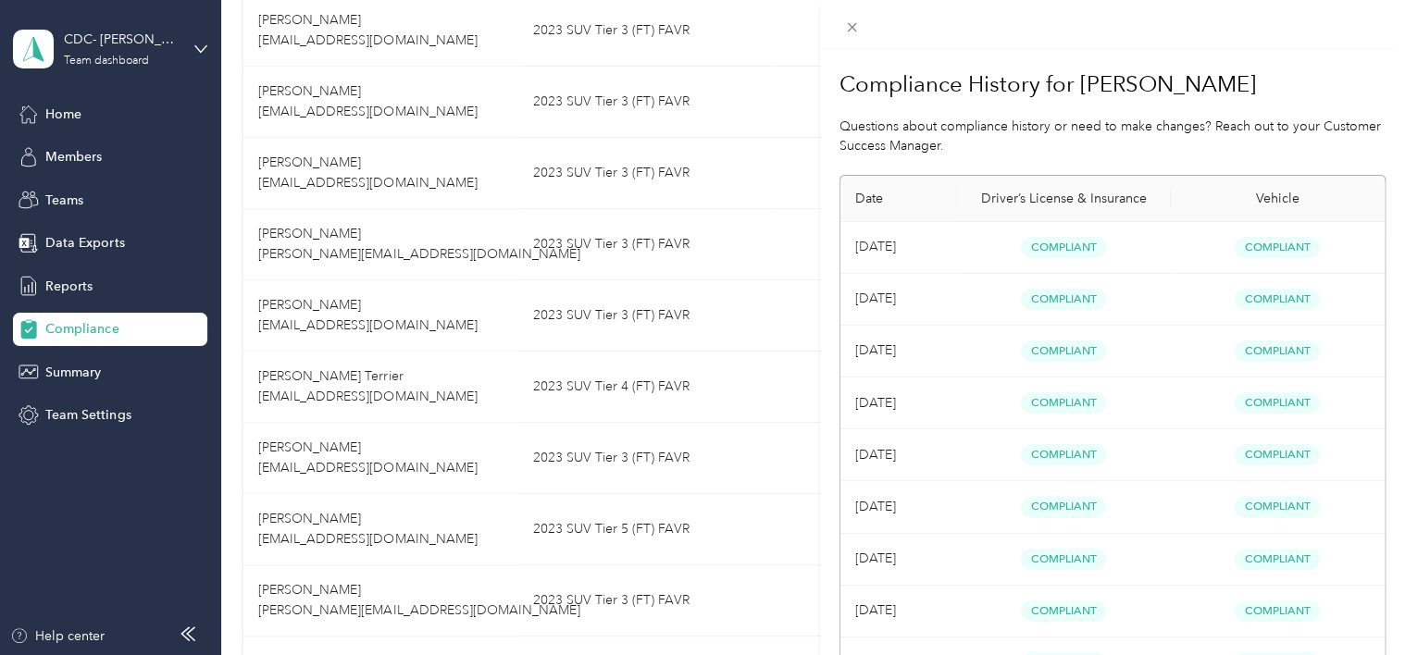
click at [759, 374] on div "Compliance History for [PERSON_NAME] Questions about compliance history or need…" at bounding box center [702, 327] width 1405 height 655
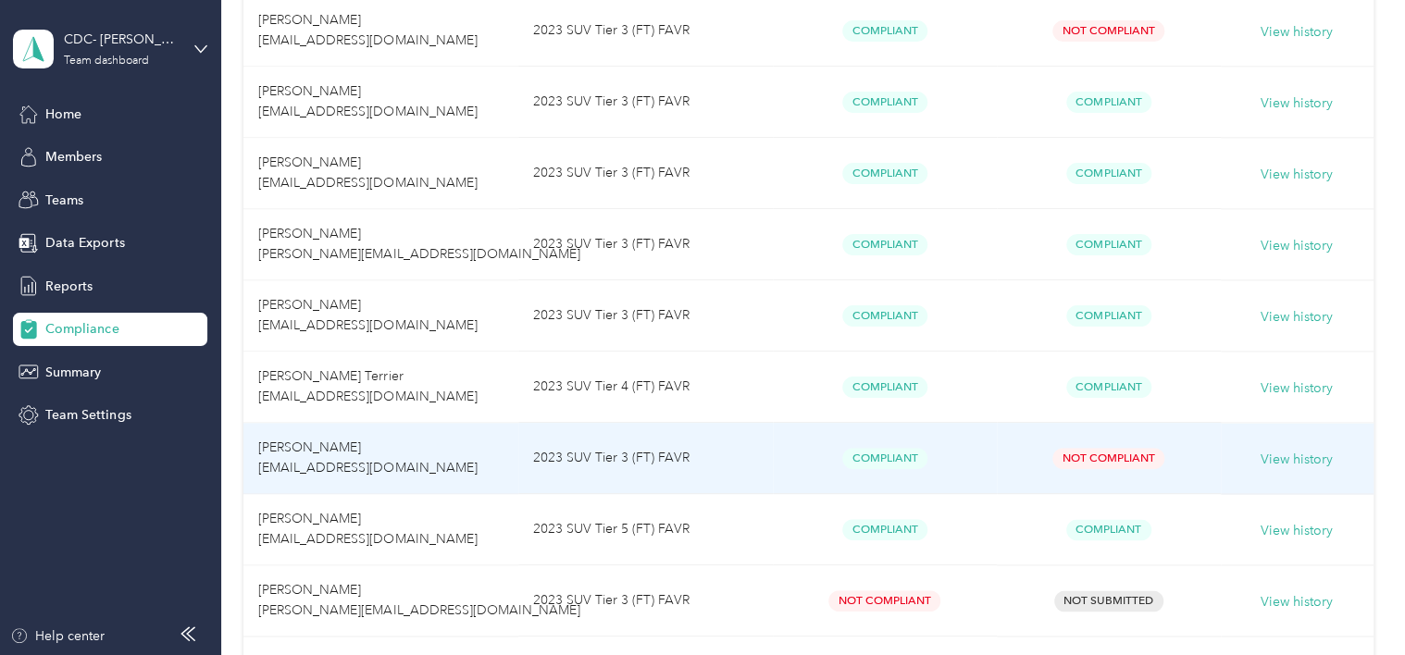
click at [360, 464] on span "[PERSON_NAME] [EMAIL_ADDRESS][DOMAIN_NAME]" at bounding box center [367, 458] width 218 height 36
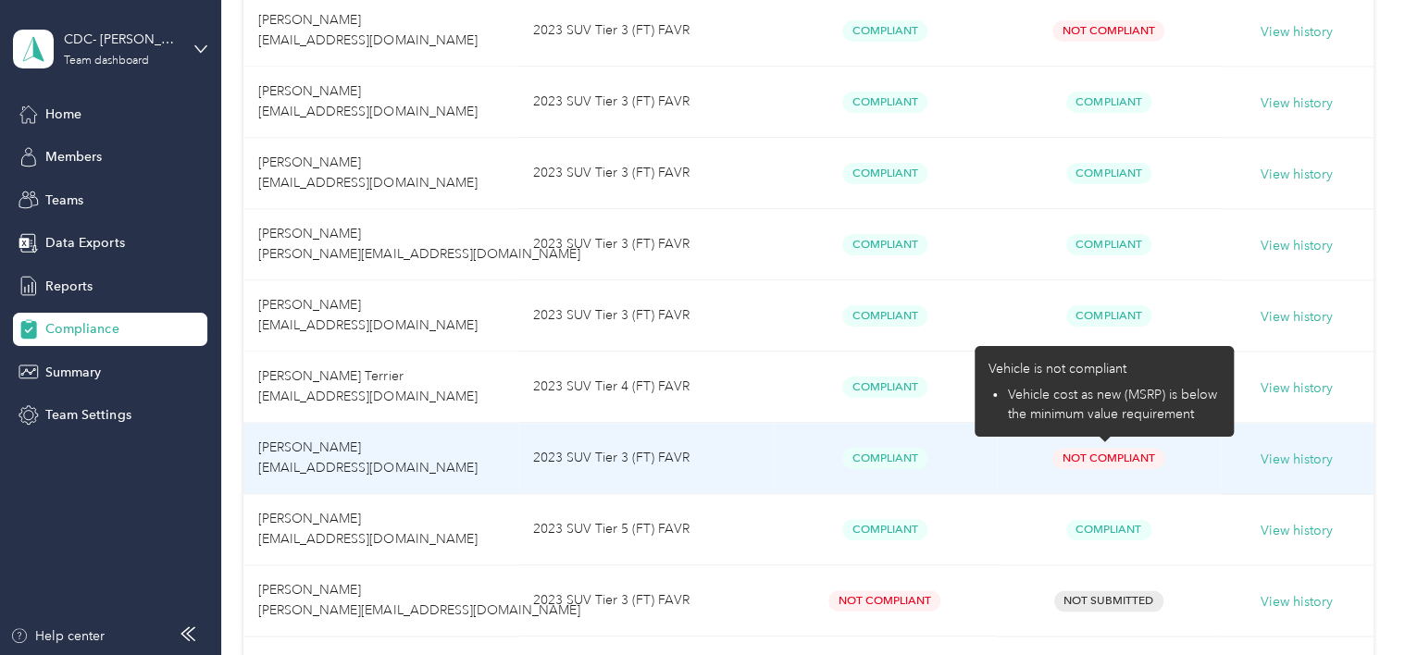
click at [1105, 456] on span "Not Compliant" at bounding box center [1109, 458] width 112 height 21
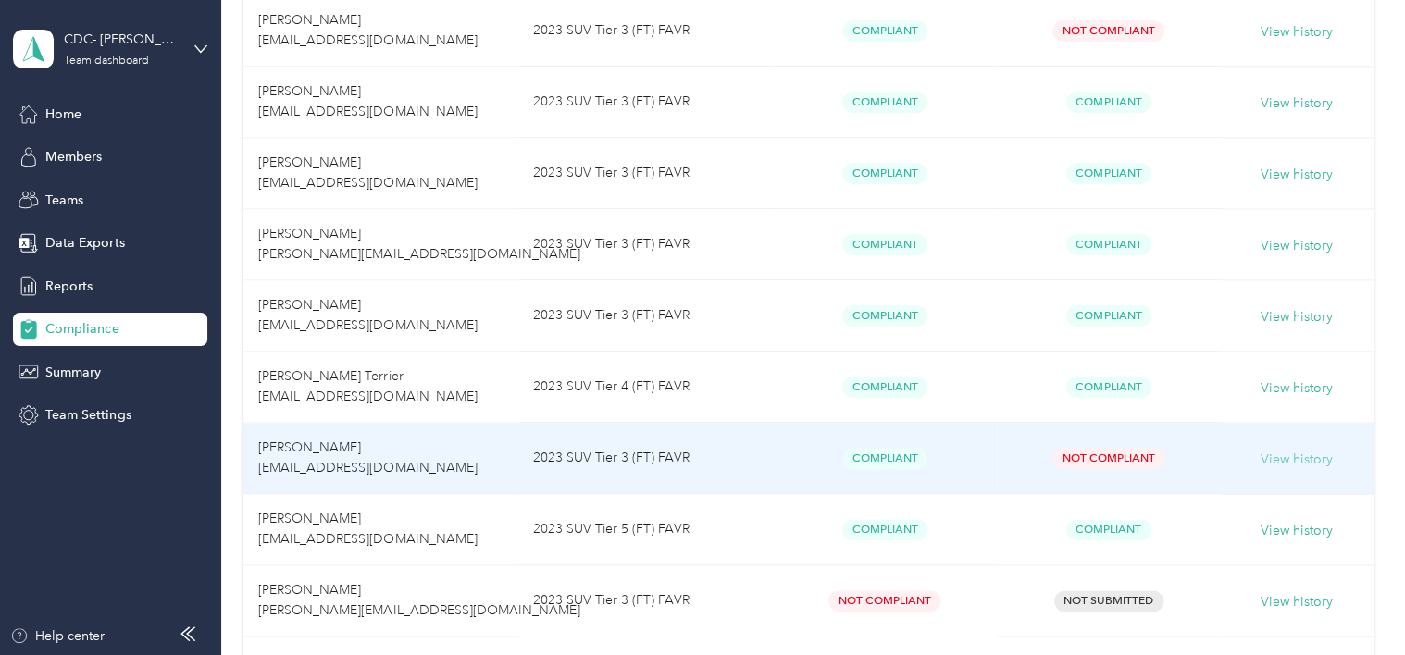
click at [1291, 455] on button "View history" at bounding box center [1297, 460] width 72 height 20
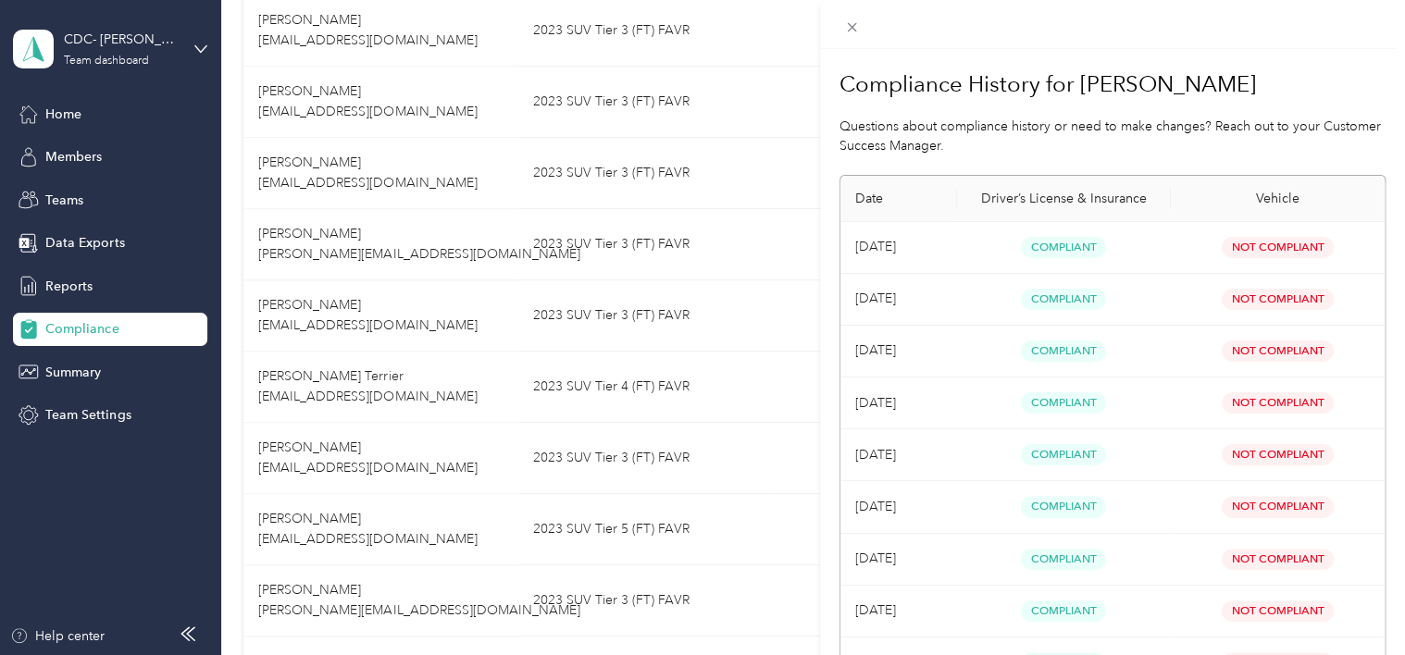
click at [805, 356] on div "Compliance History for [PERSON_NAME] Questions about compliance history or need…" at bounding box center [702, 327] width 1405 height 655
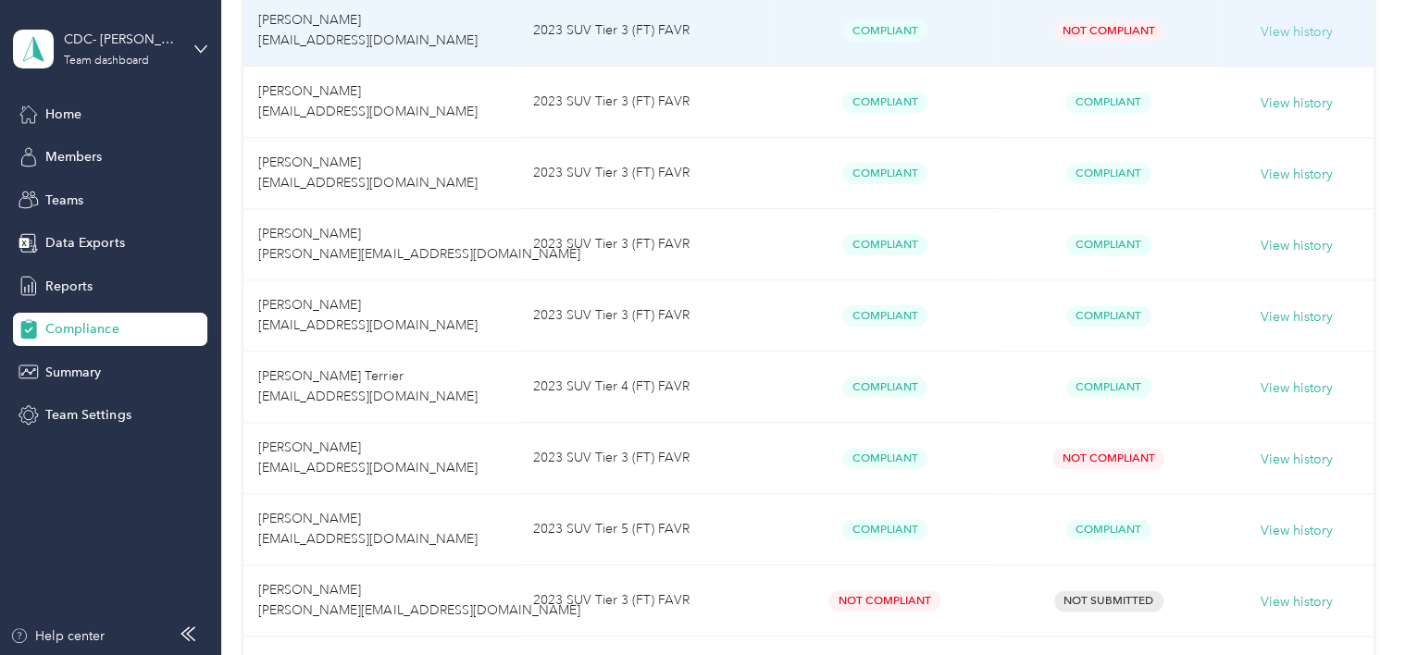
click at [1315, 27] on button "View history" at bounding box center [1297, 32] width 72 height 20
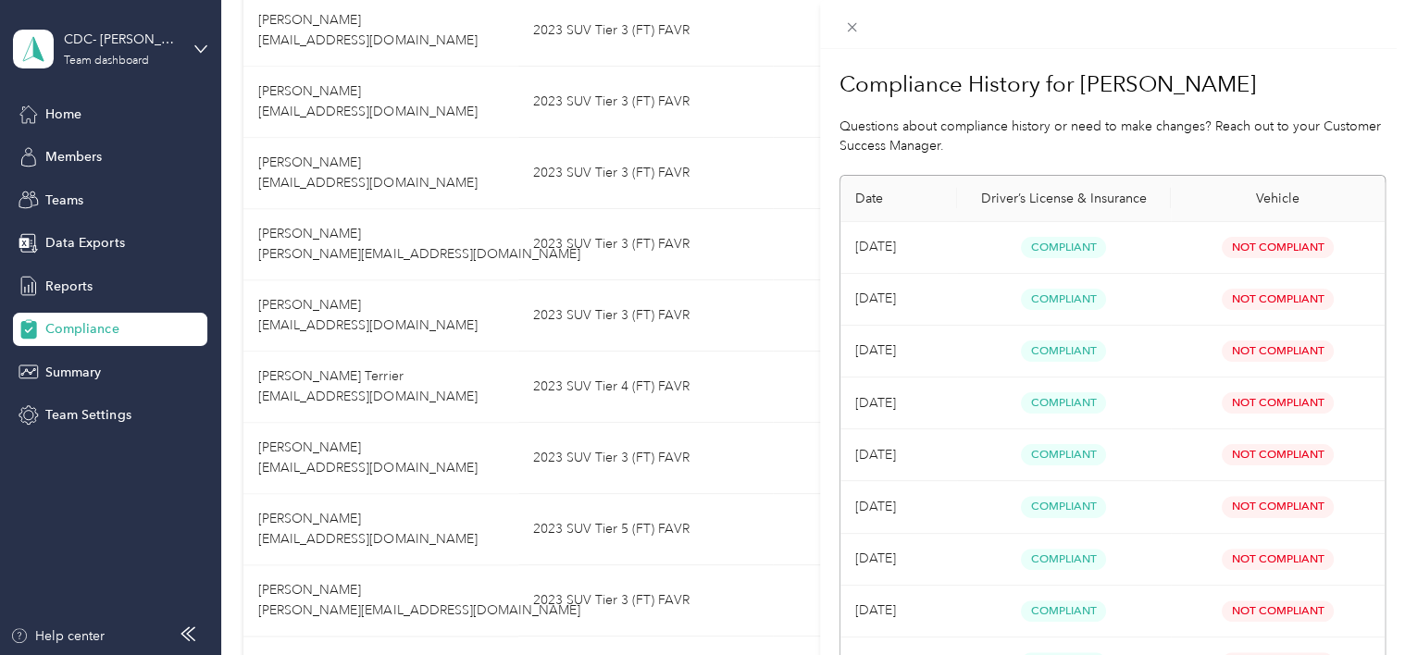
click at [752, 219] on div "Compliance History for [PERSON_NAME] Questions about compliance history or need…" at bounding box center [702, 327] width 1405 height 655
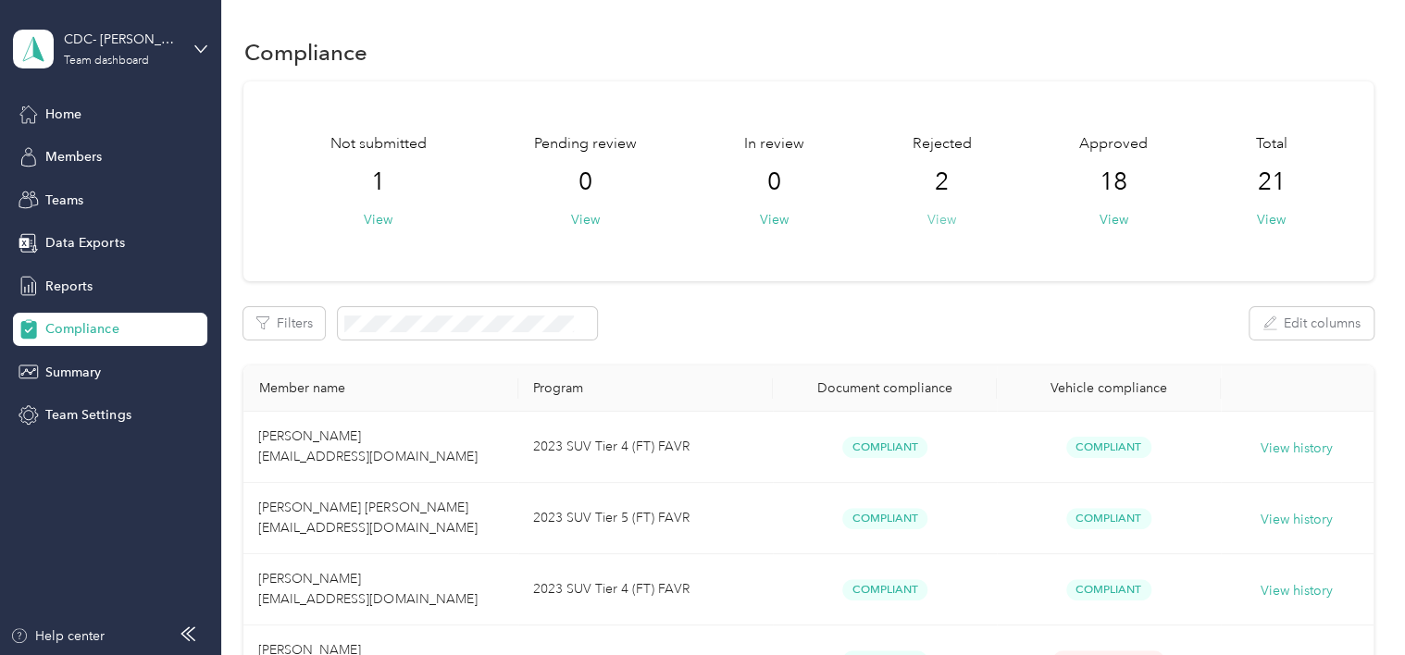
click at [945, 221] on button "View" at bounding box center [942, 219] width 29 height 19
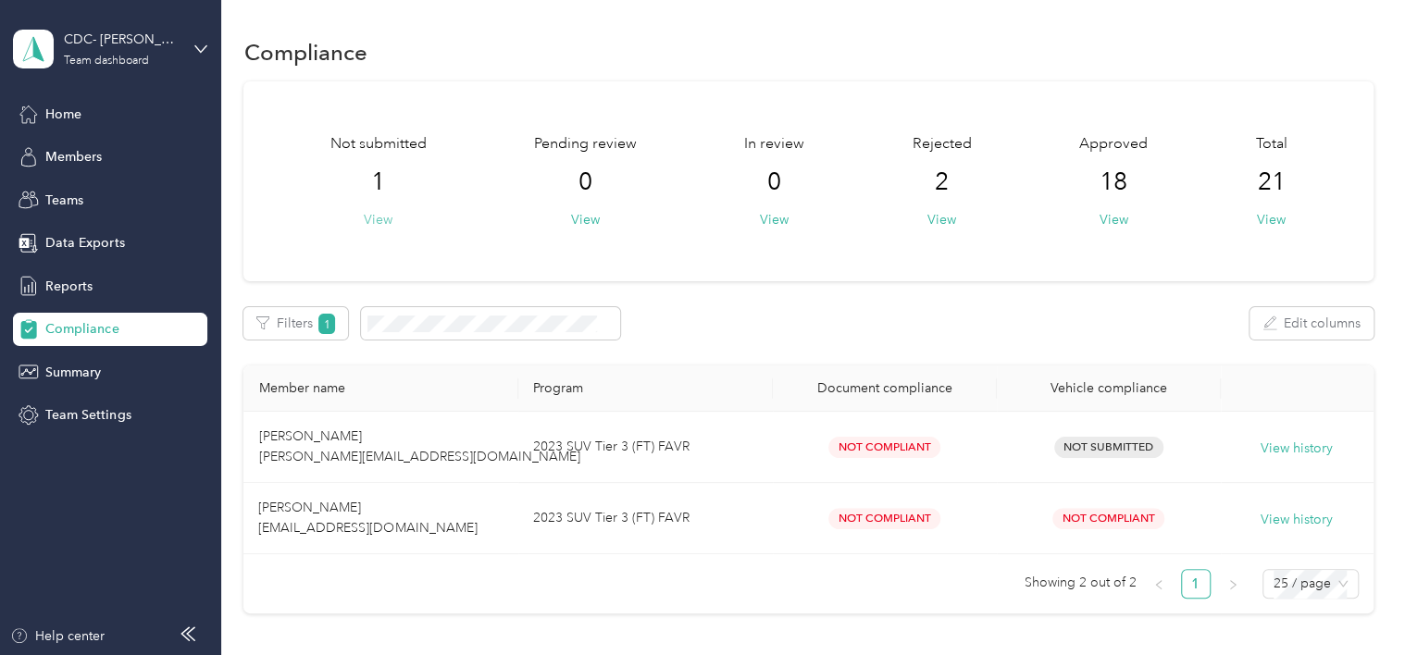
click at [389, 219] on button "View" at bounding box center [378, 219] width 29 height 19
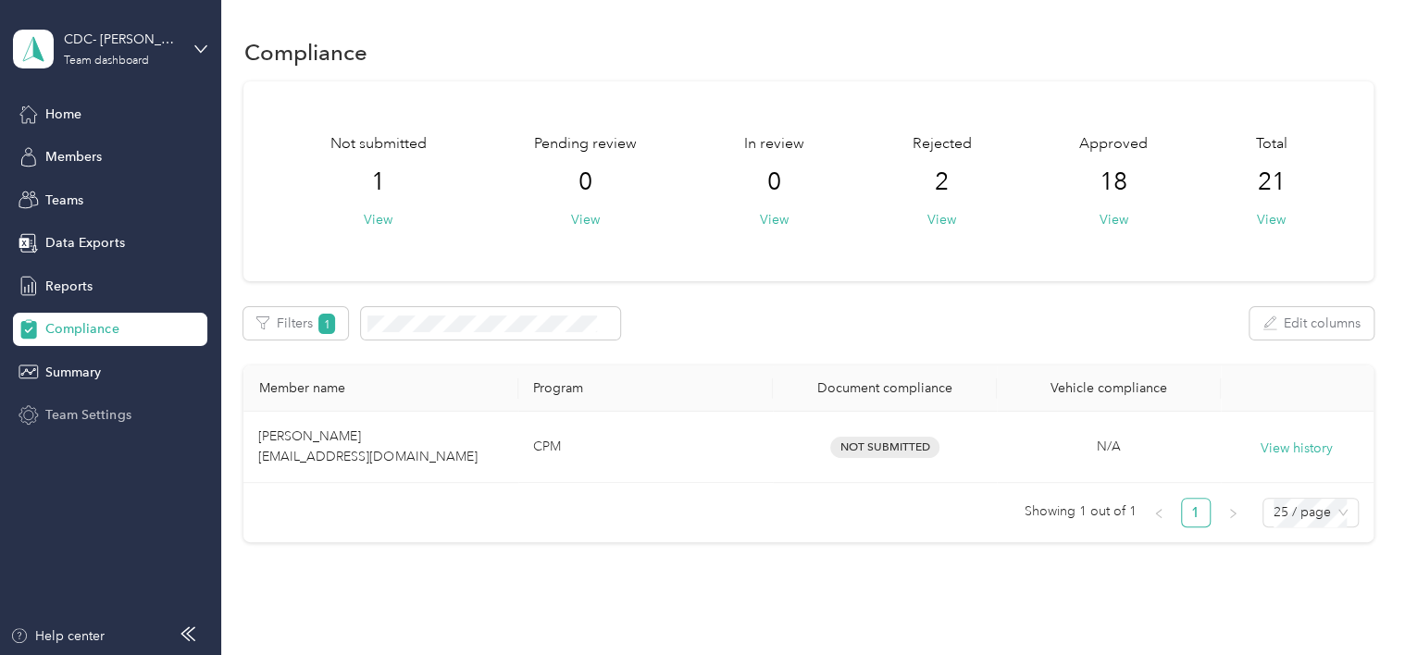
click at [90, 418] on span "Team Settings" at bounding box center [87, 414] width 85 height 19
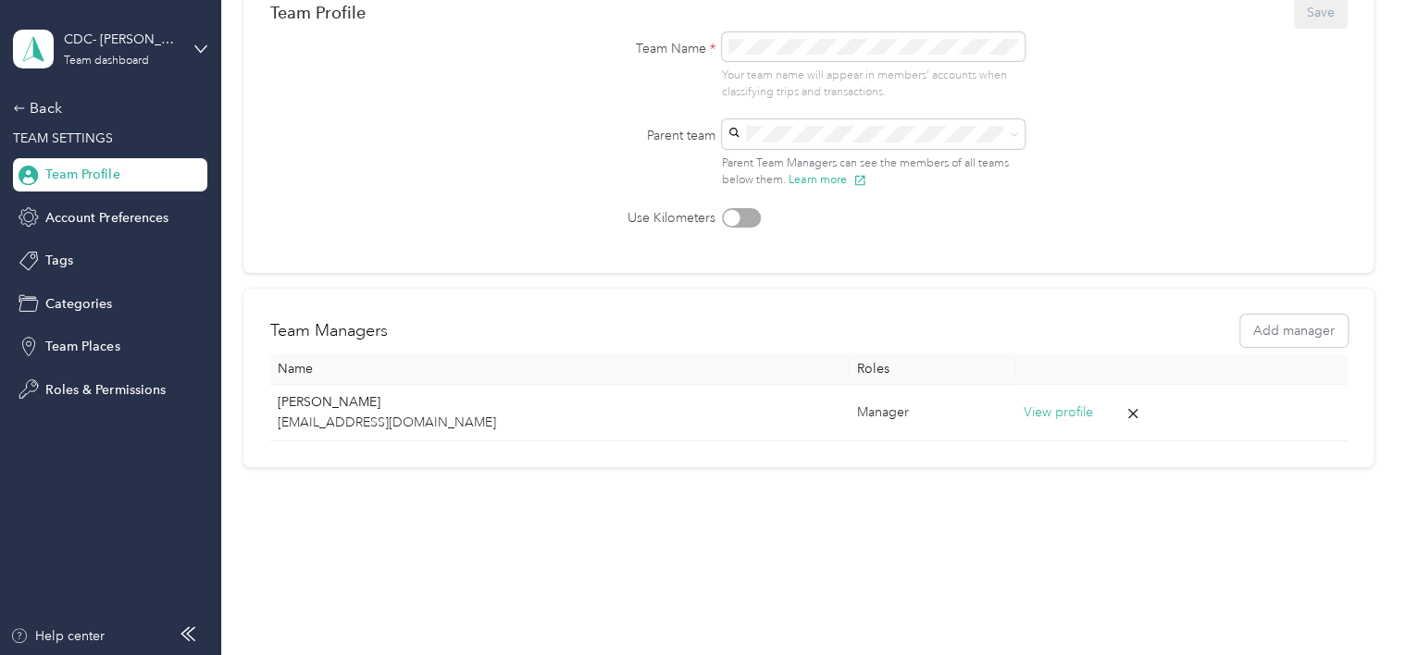
scroll to position [186, 0]
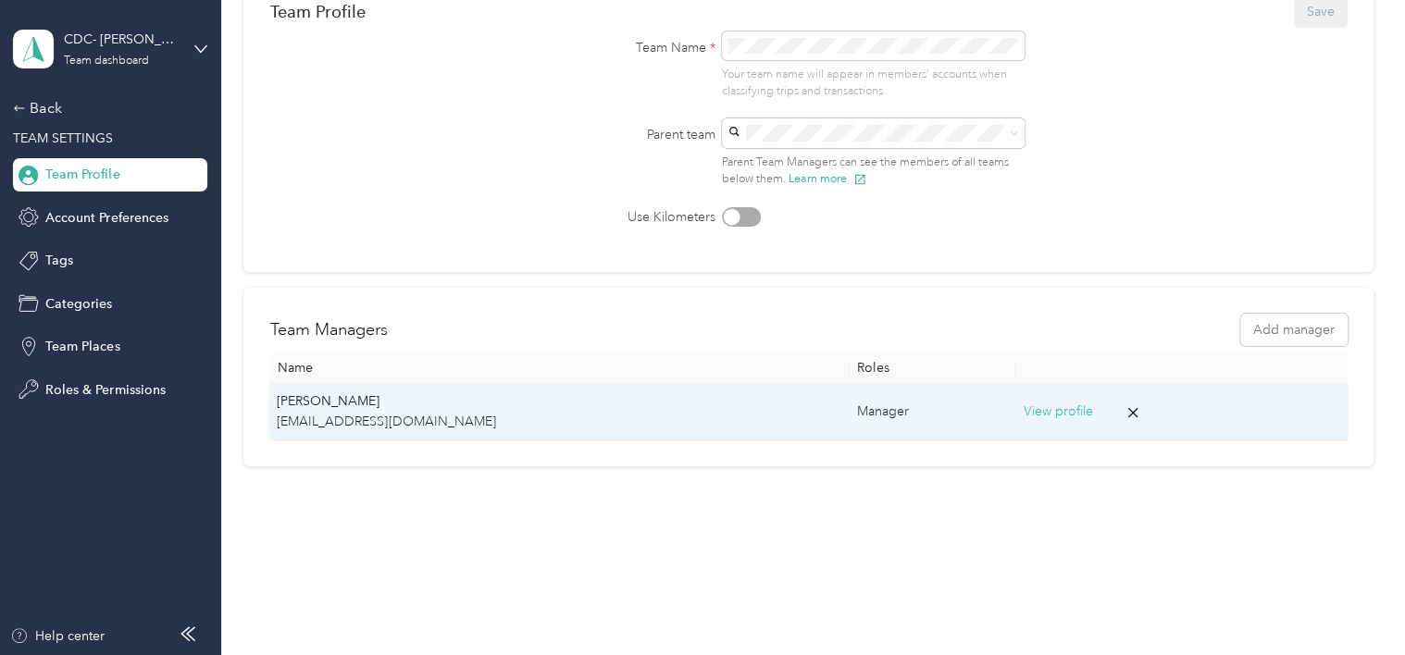
click at [1023, 415] on button "View profile" at bounding box center [1057, 412] width 69 height 20
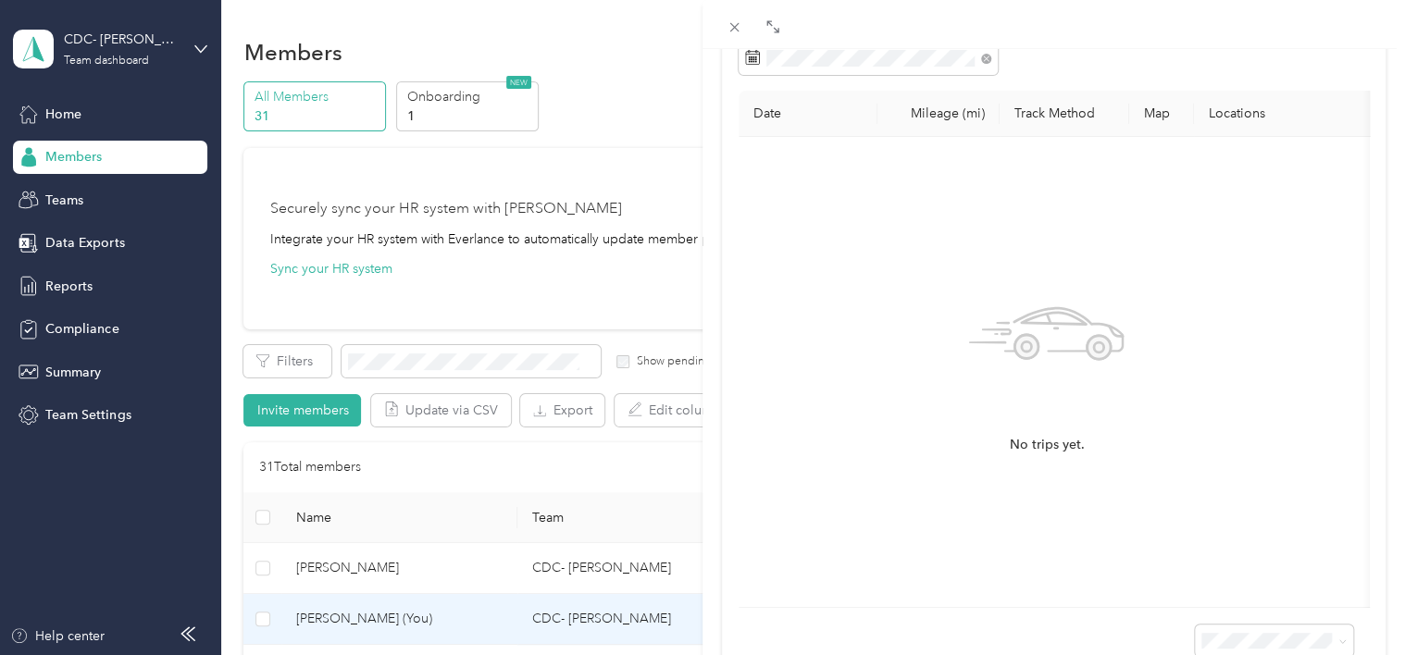
scroll to position [175, 0]
click at [552, 276] on div "[PERSON_NAME] Archive Trips Expenses Reports Member info Program Rates Work hou…" at bounding box center [702, 327] width 1405 height 655
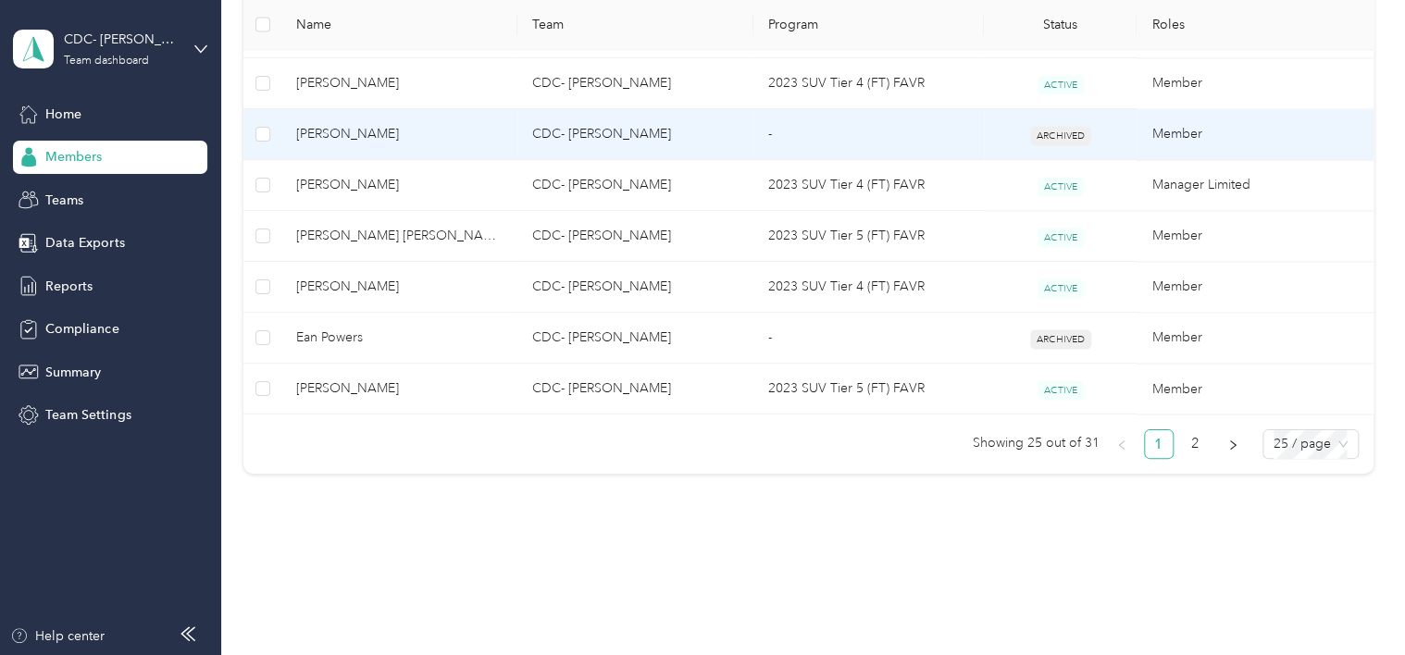
scroll to position [1422, 0]
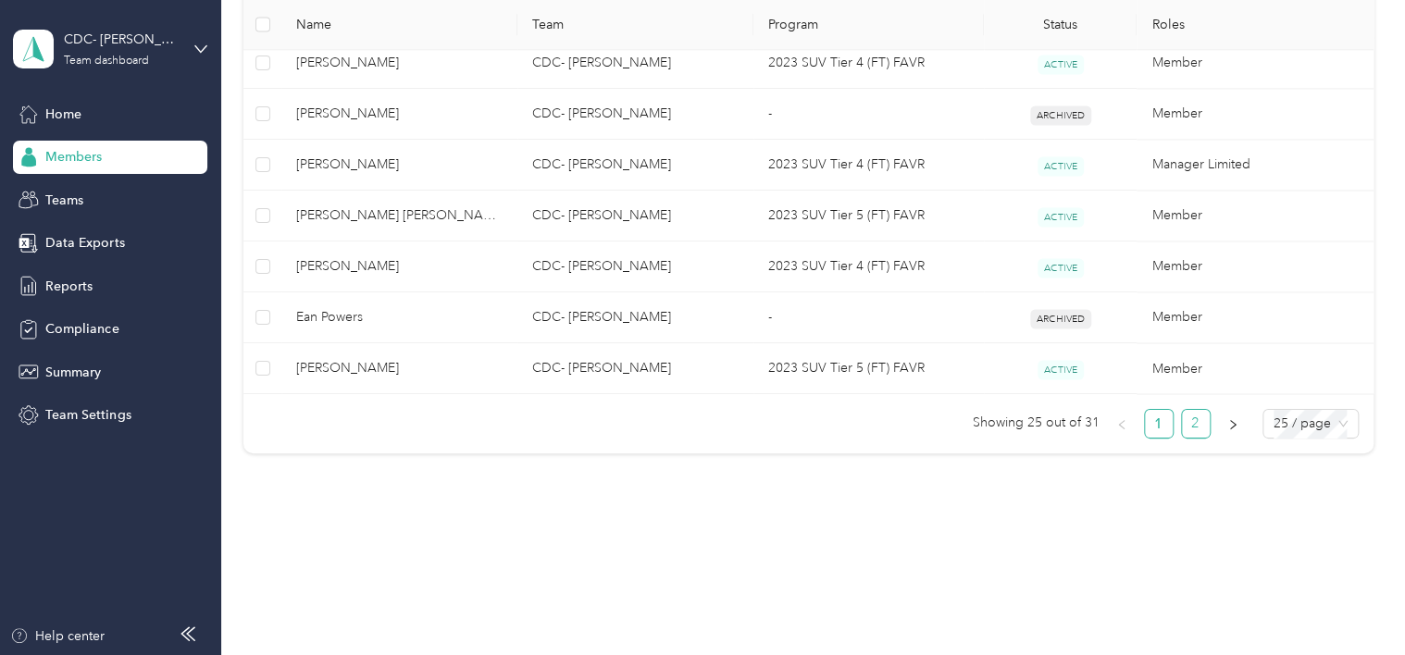
click at [1189, 420] on link "2" at bounding box center [1196, 424] width 28 height 28
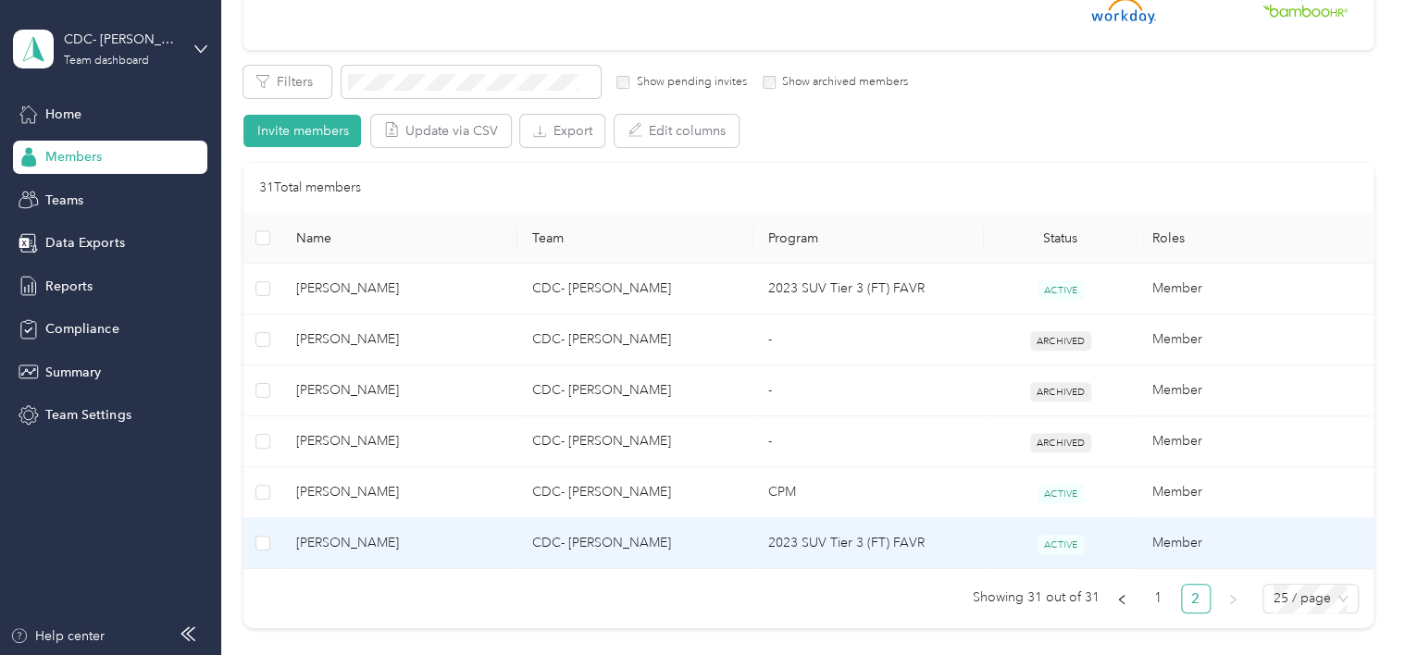
scroll to position [89, 0]
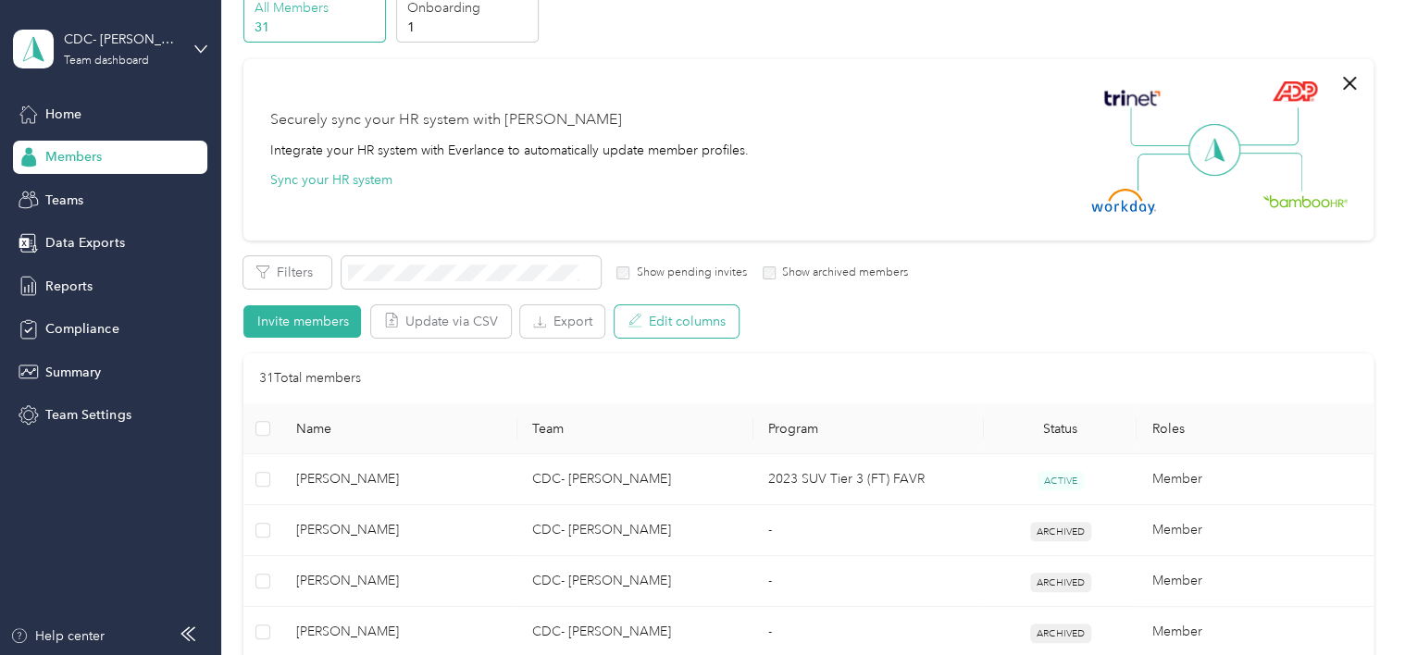
click at [676, 324] on button "Edit columns" at bounding box center [677, 322] width 124 height 32
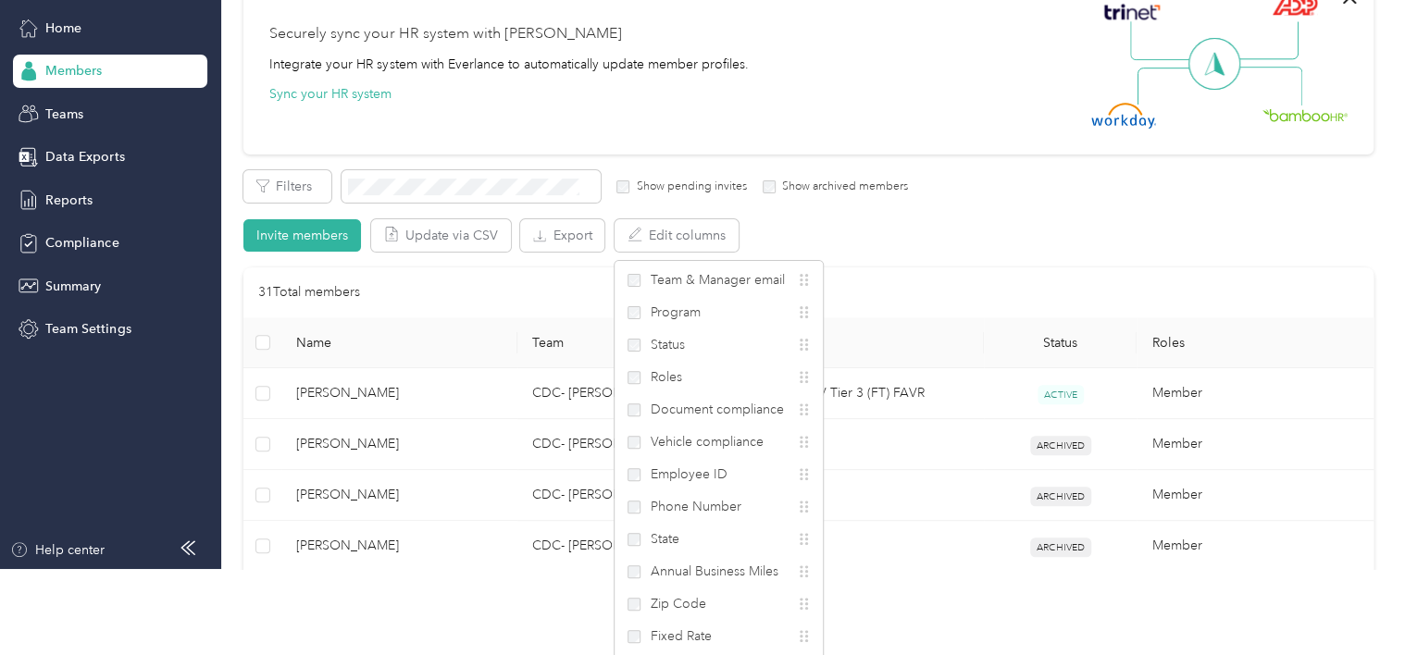
scroll to position [0, 0]
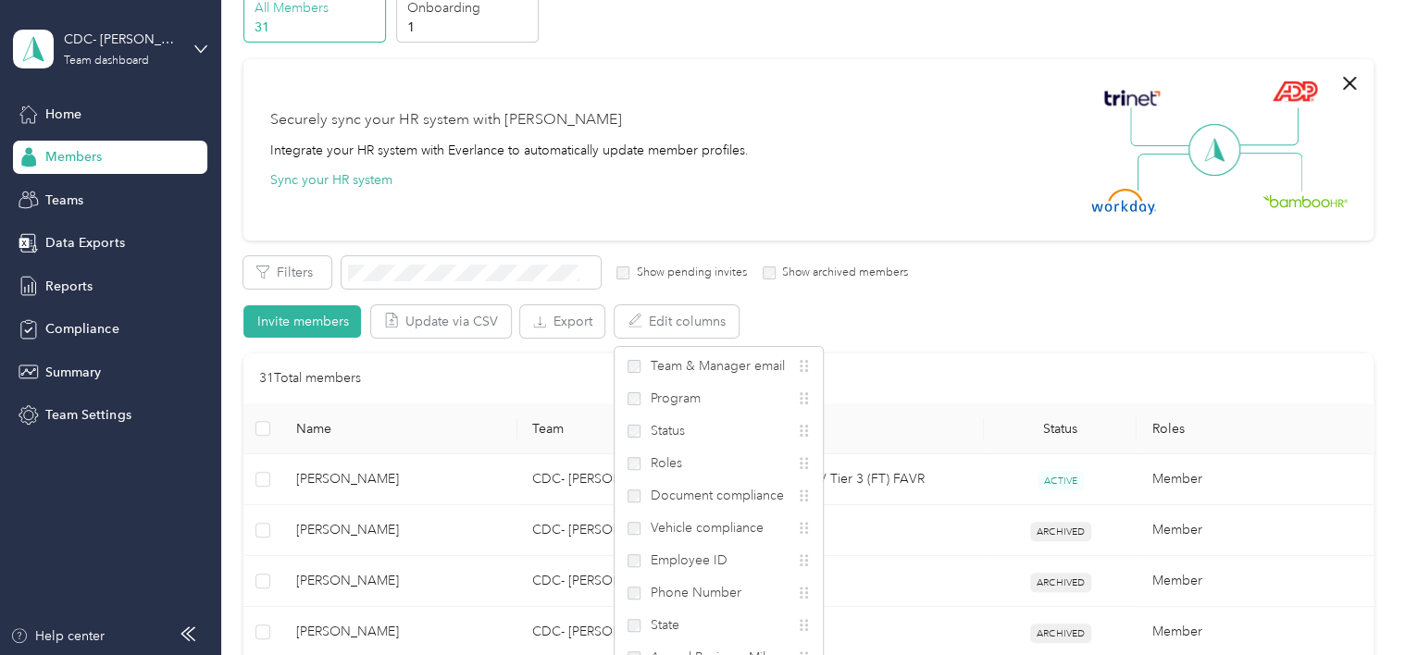
click at [1052, 304] on div "Filters Show pending invites Show archived members Invite members Update via CS…" at bounding box center [807, 296] width 1129 height 81
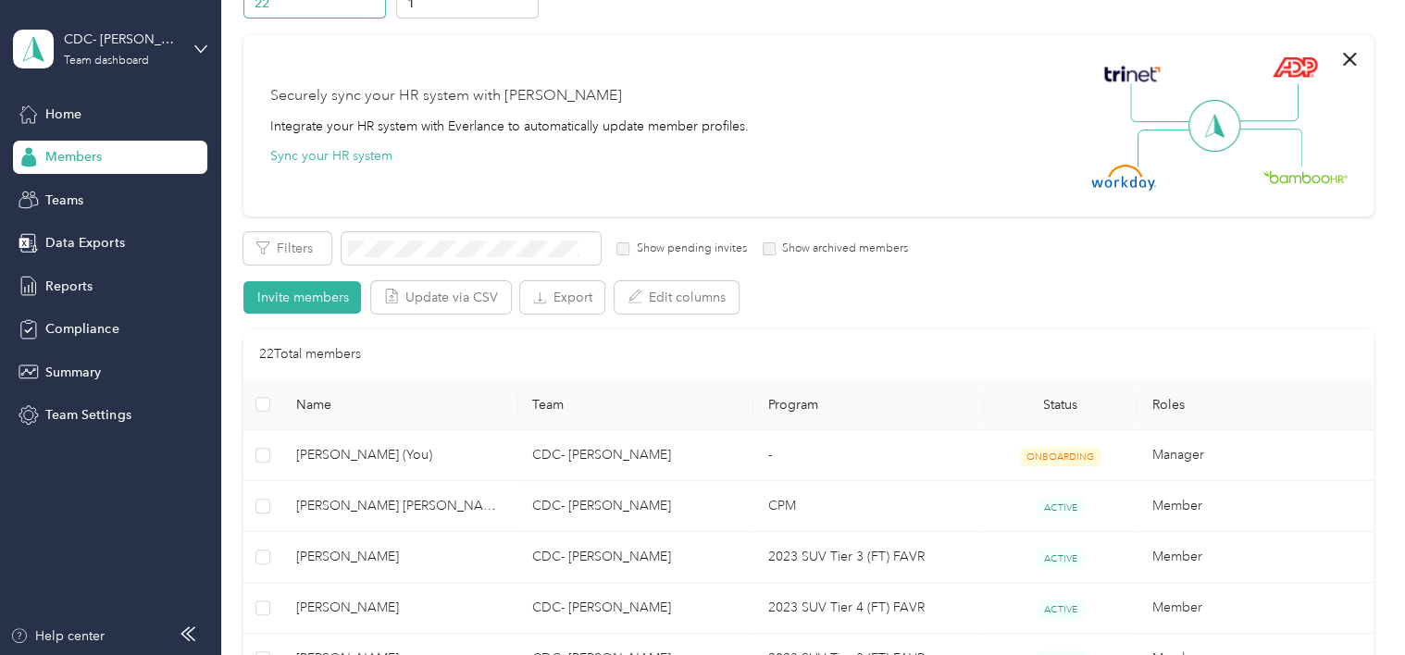
scroll to position [89, 0]
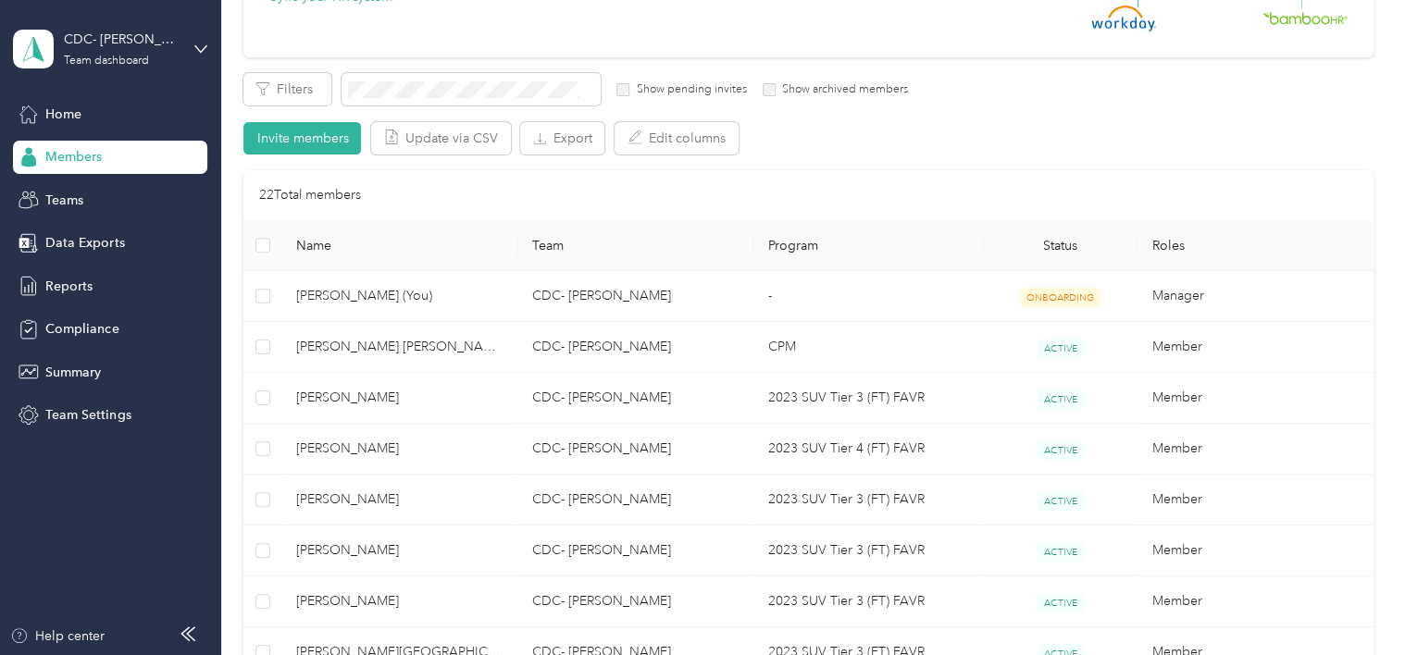
scroll to position [89, 0]
